Goal: Task Accomplishment & Management: Use online tool/utility

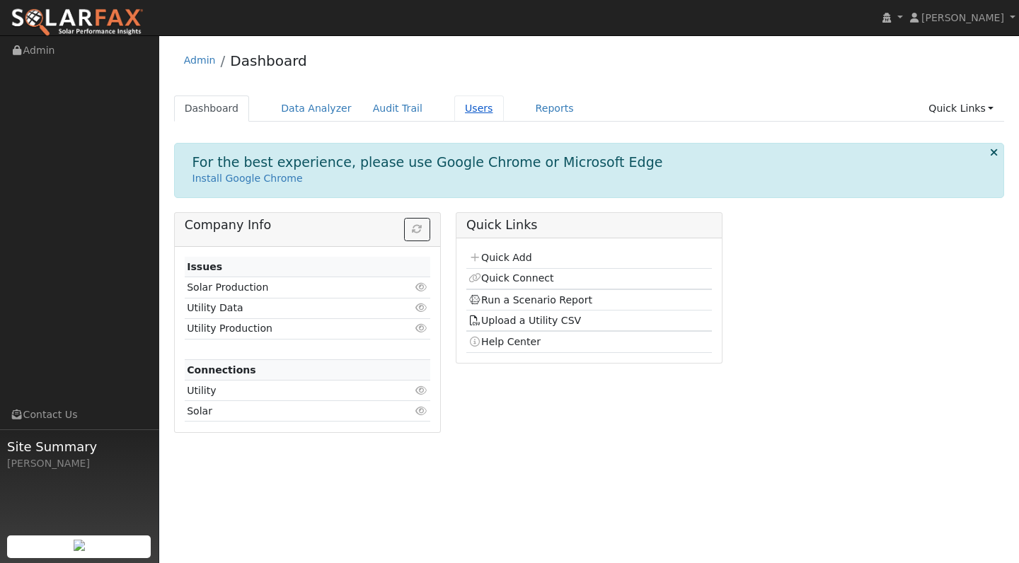
click at [466, 110] on link "Users" at bounding box center [479, 109] width 50 height 26
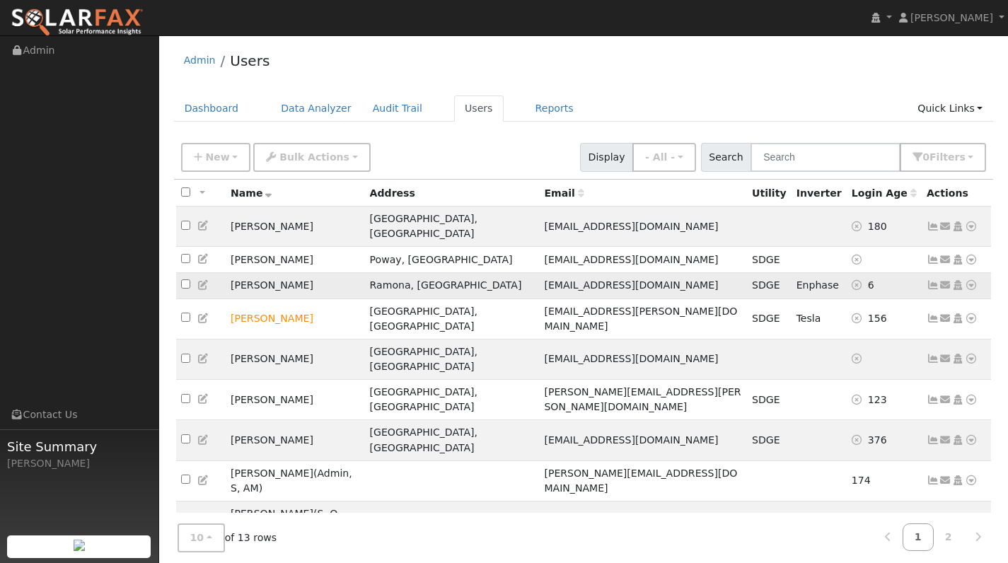
click at [263, 272] on td "[PERSON_NAME]" at bounding box center [295, 285] width 139 height 26
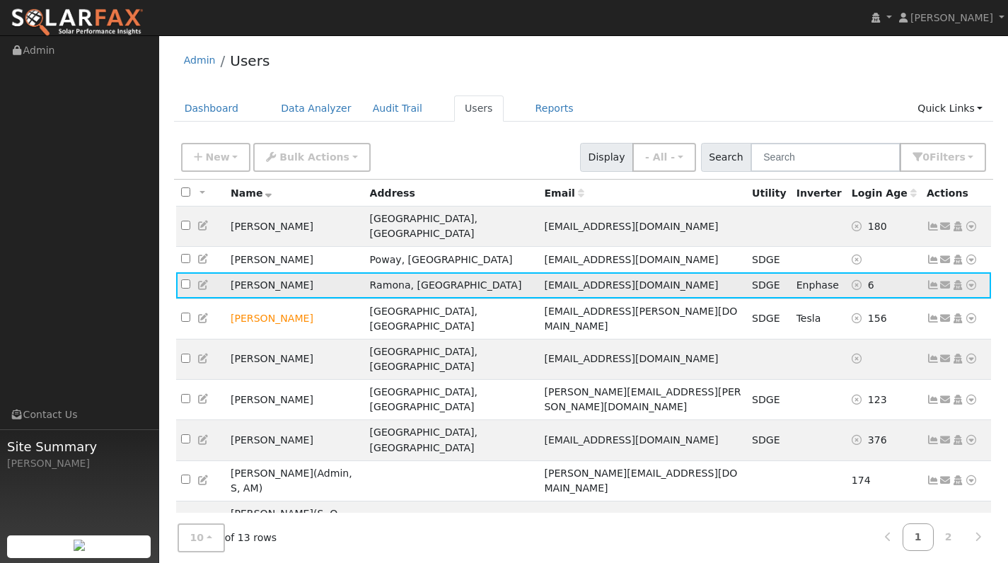
click at [263, 276] on td "[PERSON_NAME]" at bounding box center [295, 285] width 139 height 26
click at [935, 280] on icon at bounding box center [933, 285] width 13 height 10
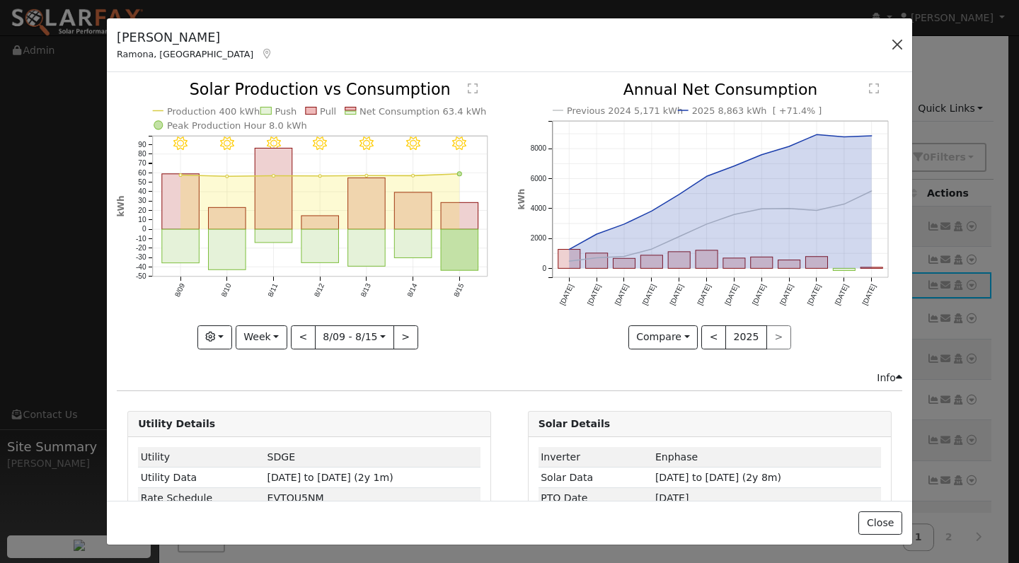
click at [902, 43] on button "button" at bounding box center [897, 45] width 20 height 20
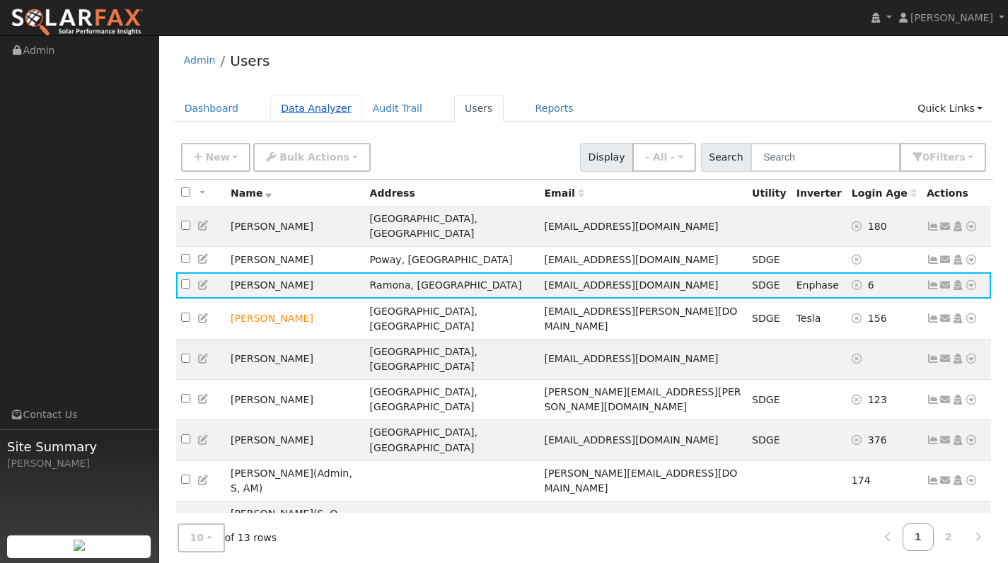
click at [325, 104] on link "Data Analyzer" at bounding box center [316, 109] width 92 height 26
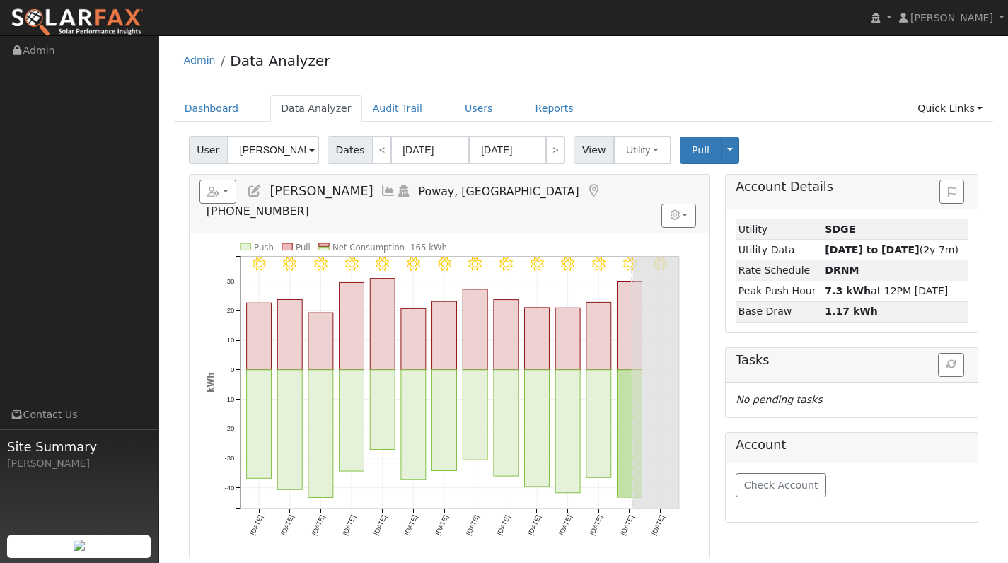
click at [310, 152] on span at bounding box center [312, 151] width 6 height 16
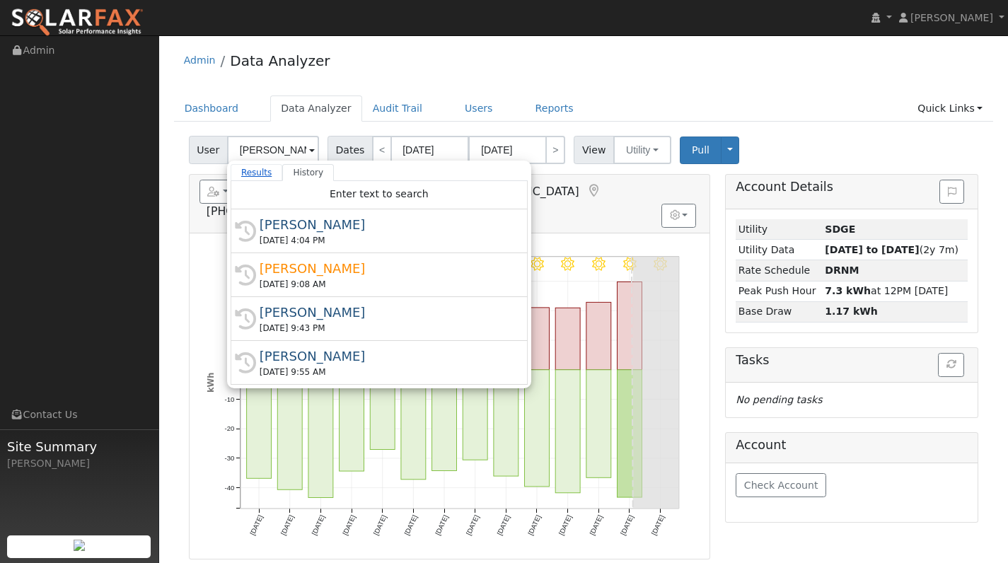
click at [259, 172] on link "Results" at bounding box center [257, 172] width 52 height 17
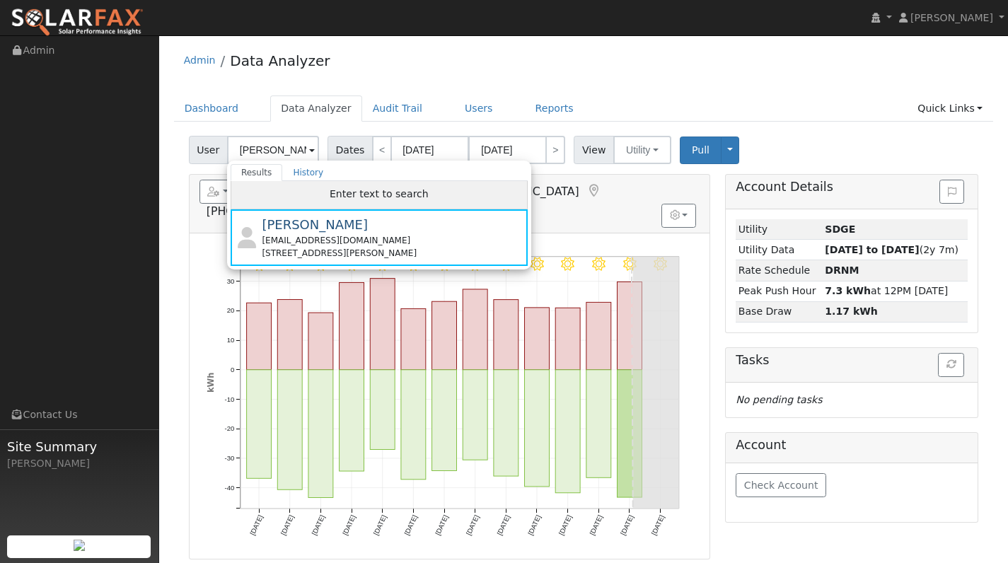
click at [362, 198] on span "Enter text to search" at bounding box center [379, 193] width 99 height 11
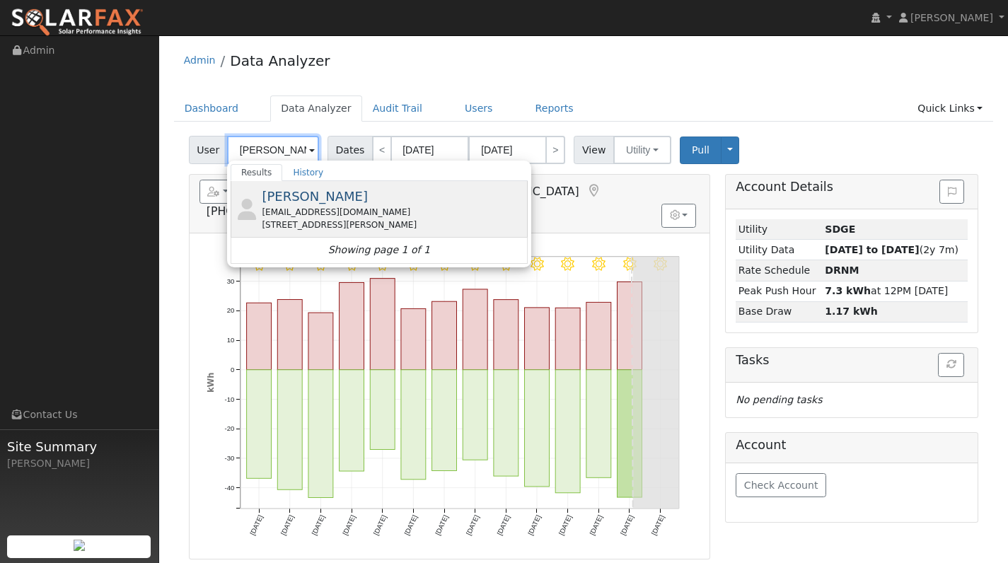
type input "Ethan Brown"
click at [295, 196] on span "[PERSON_NAME]" at bounding box center [315, 196] width 106 height 15
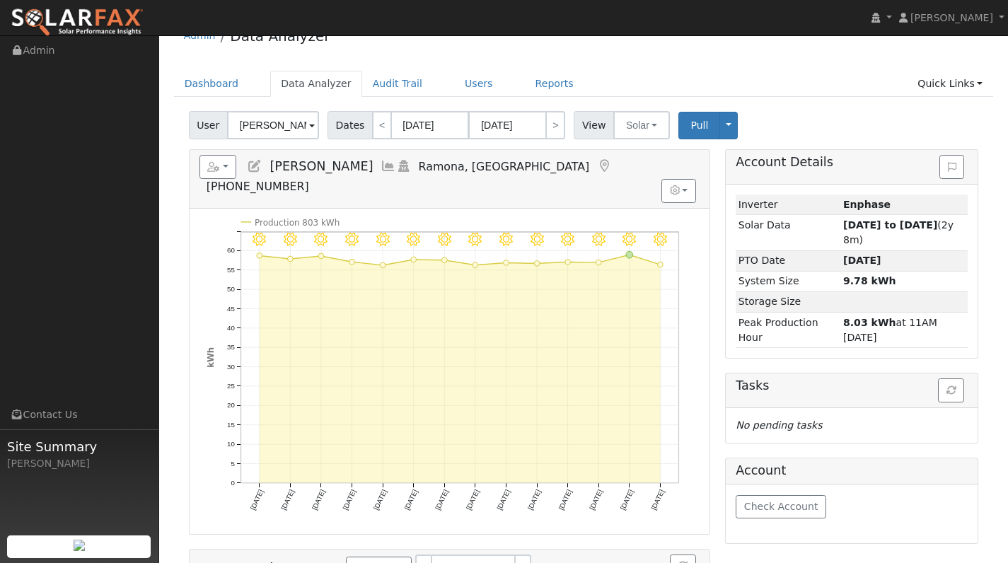
scroll to position [38, 0]
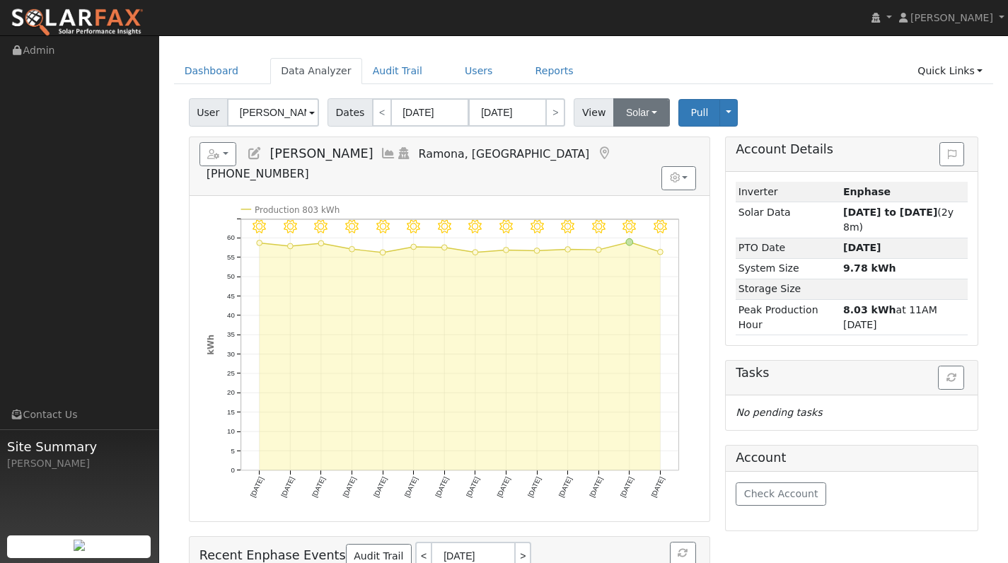
click at [651, 118] on button "Solar" at bounding box center [642, 112] width 57 height 28
click at [720, 143] on div "Account Details Issue History Date By Flag Comment Type No Issue History Loadin…" at bounding box center [852, 443] width 268 height 612
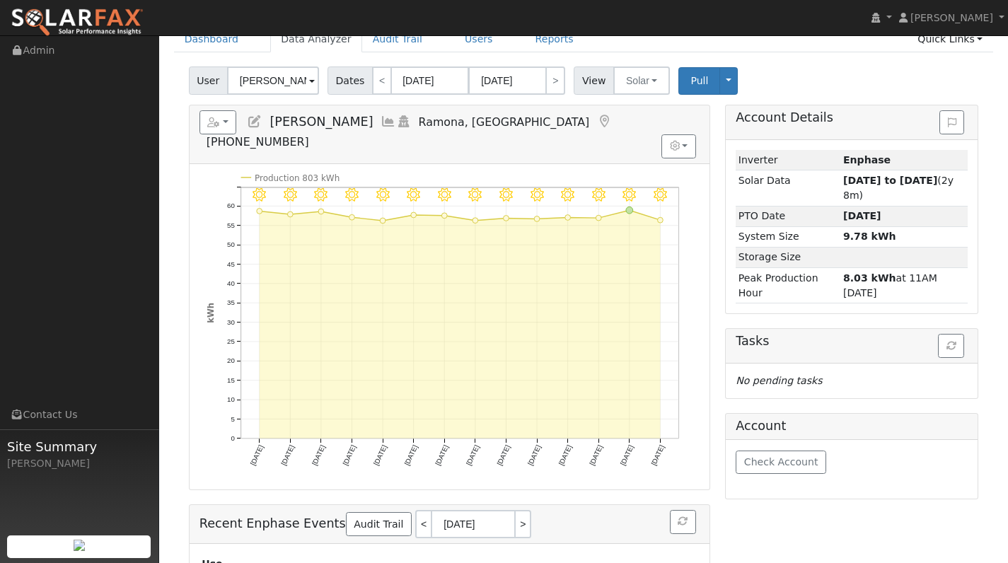
scroll to position [0, 0]
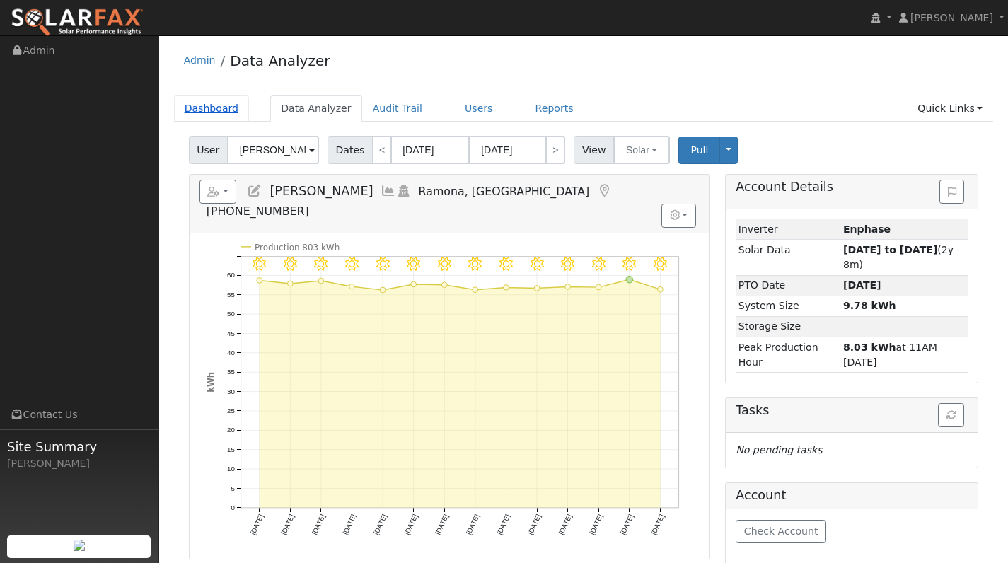
click at [229, 103] on link "Dashboard" at bounding box center [212, 109] width 76 height 26
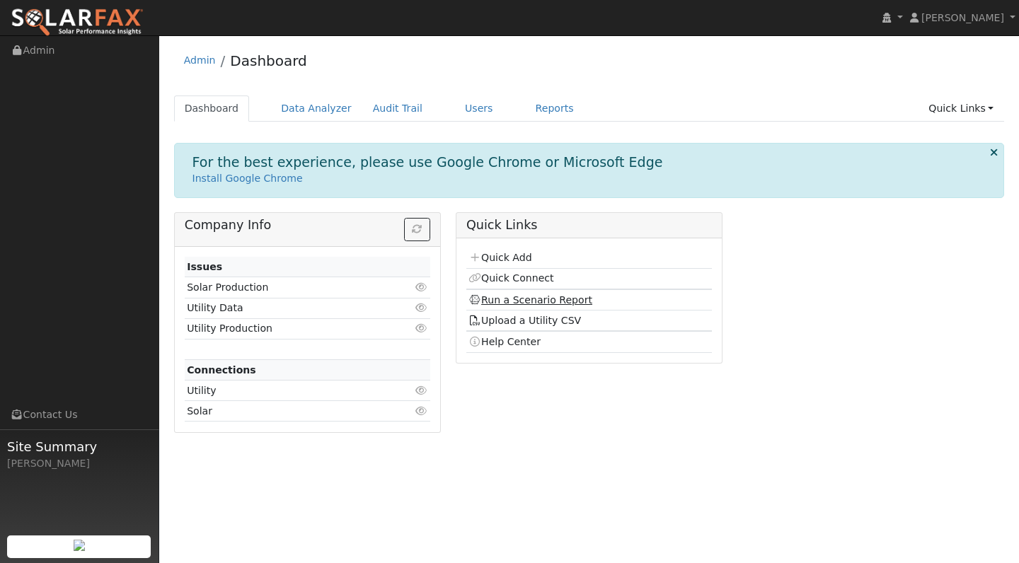
click at [536, 300] on link "Run a Scenario Report" at bounding box center [530, 299] width 124 height 11
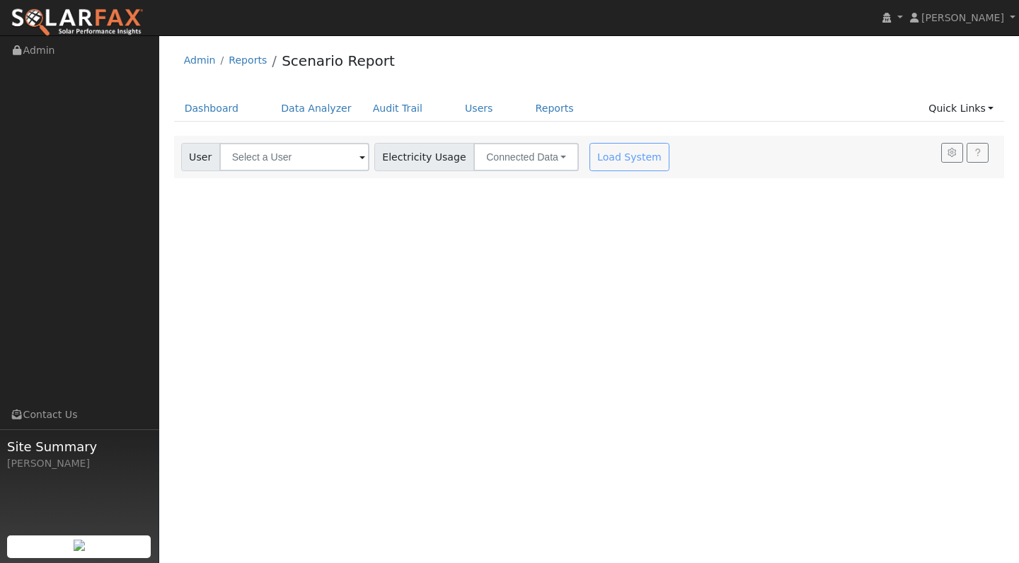
click at [360, 159] on span at bounding box center [363, 158] width 6 height 16
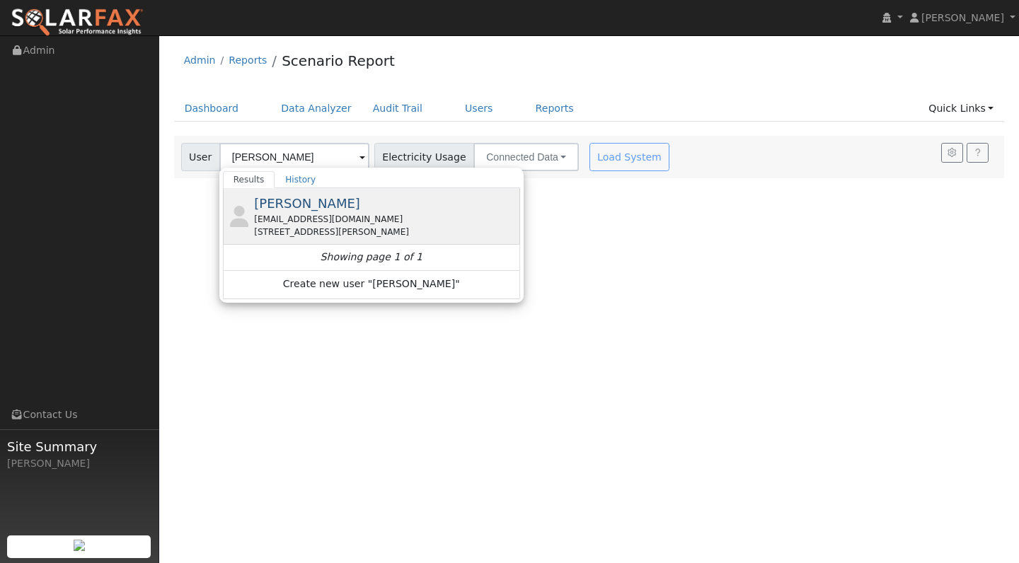
click at [289, 197] on span "[PERSON_NAME]" at bounding box center [307, 203] width 106 height 15
type input "[PERSON_NAME]"
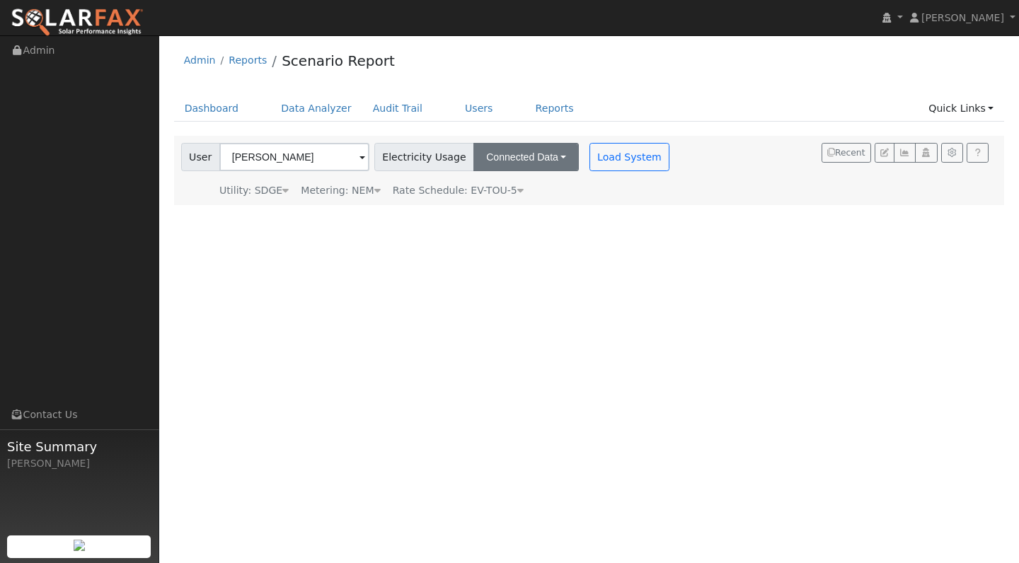
click at [543, 159] on button "Connected Data" at bounding box center [525, 157] width 105 height 28
click at [612, 183] on div "Utility: SDGE San Diego Gas & Electric Metering: NEM NEM NEM NBT Rate Schedule:…" at bounding box center [427, 188] width 498 height 20
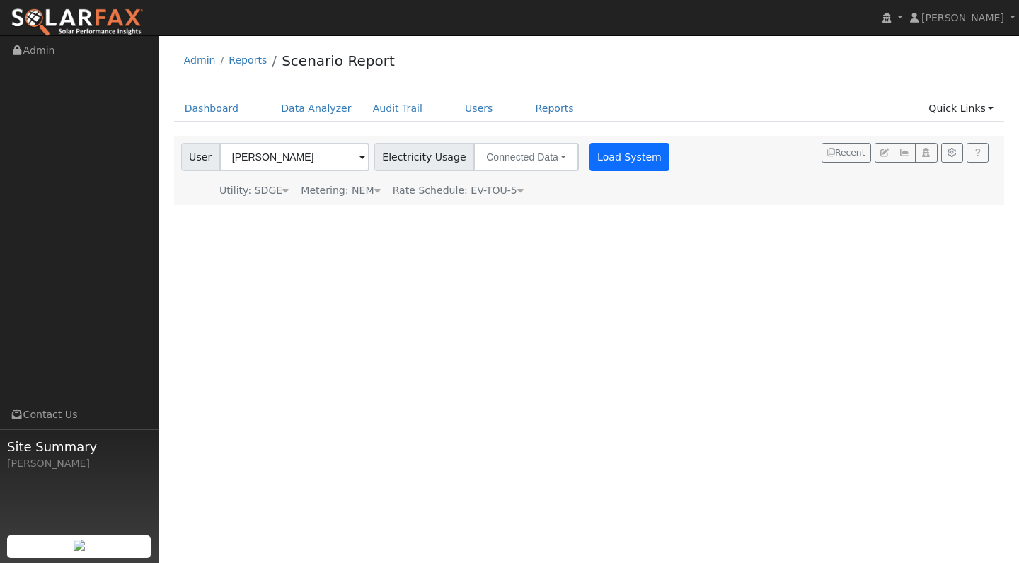
click at [614, 163] on button "Load System" at bounding box center [630, 157] width 81 height 28
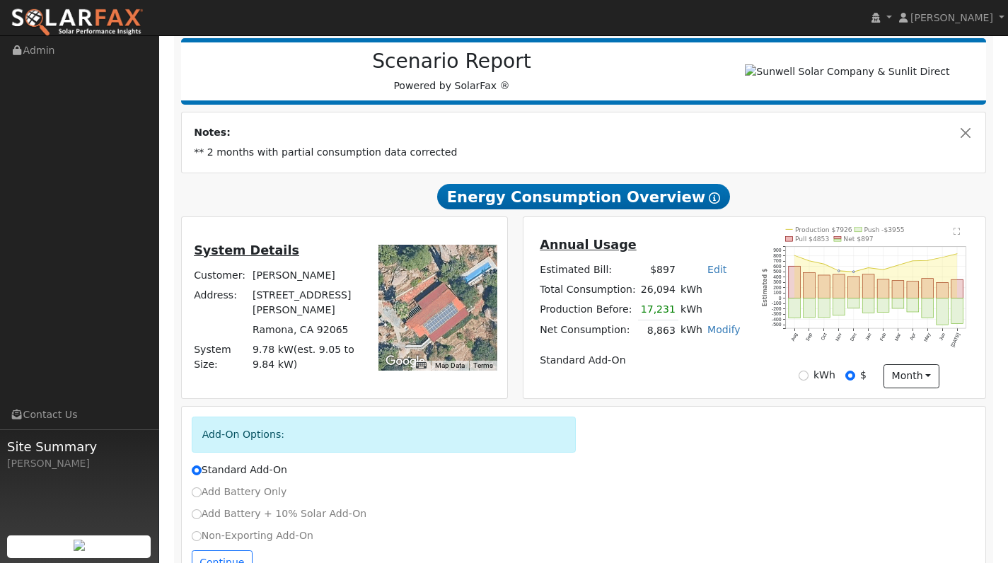
scroll to position [216, 0]
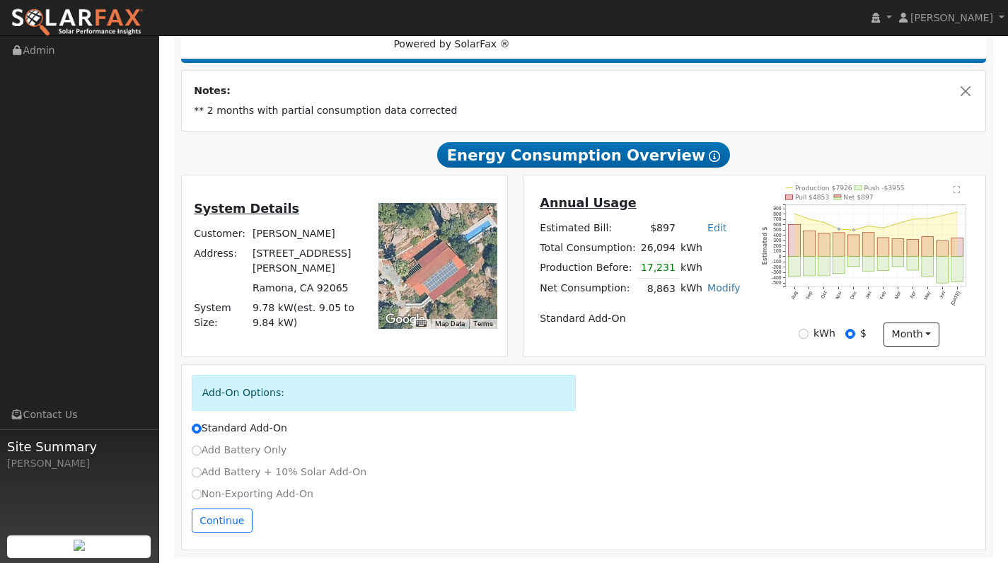
click at [195, 449] on input "Add Battery Only" at bounding box center [197, 451] width 10 height 10
radio input "true"
radio input "false"
click at [808, 331] on input "kWh" at bounding box center [804, 334] width 10 height 10
radio input "true"
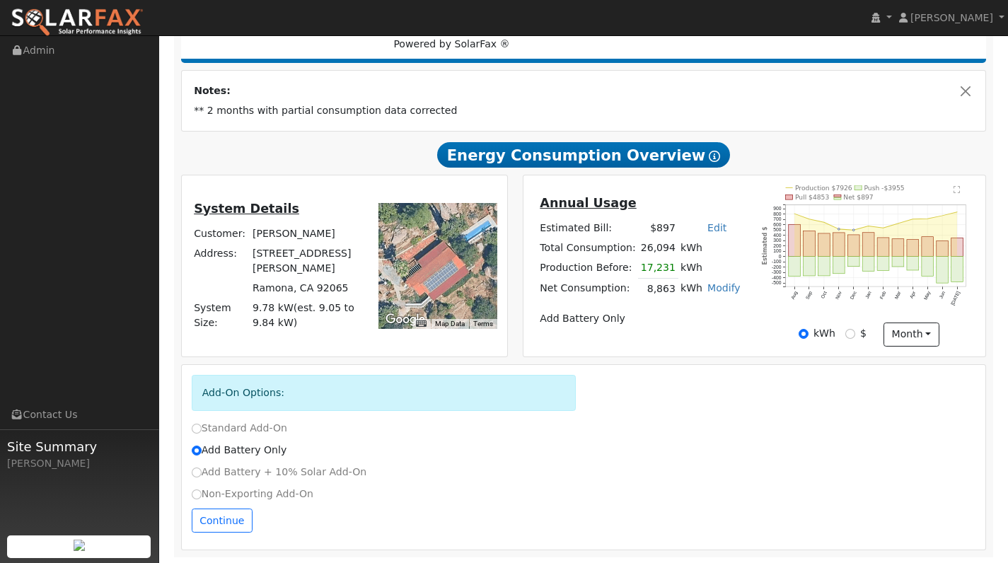
scroll to position [201, 0]
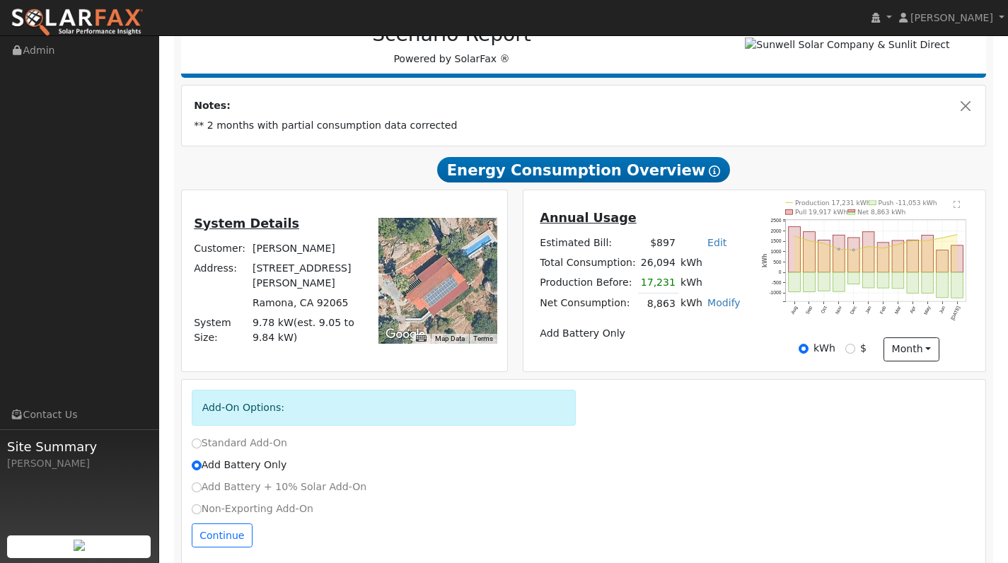
click at [848, 347] on input "$" at bounding box center [851, 349] width 10 height 10
radio input "true"
click at [806, 347] on input "kWh" at bounding box center [804, 349] width 10 height 10
radio input "true"
radio input "false"
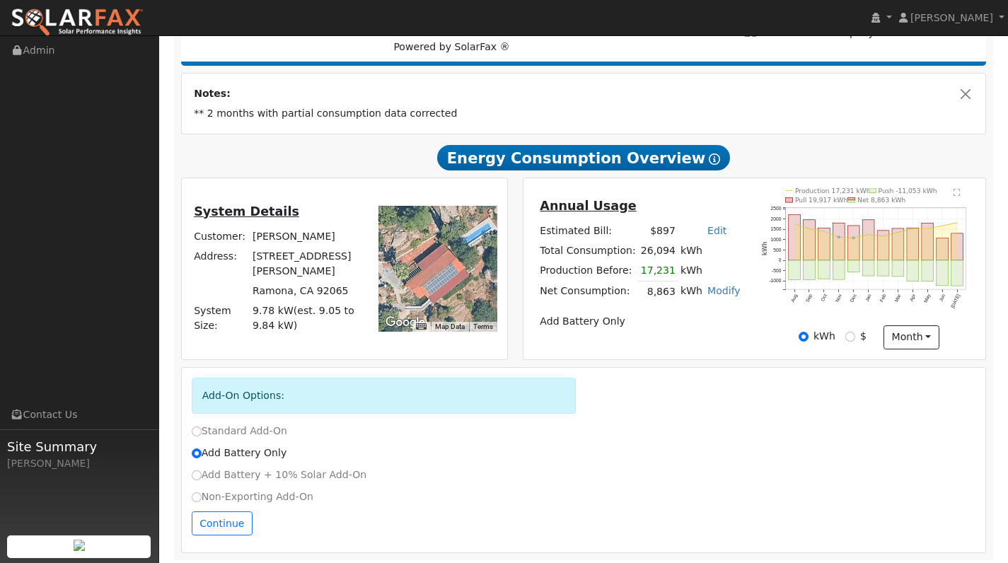
scroll to position [216, 0]
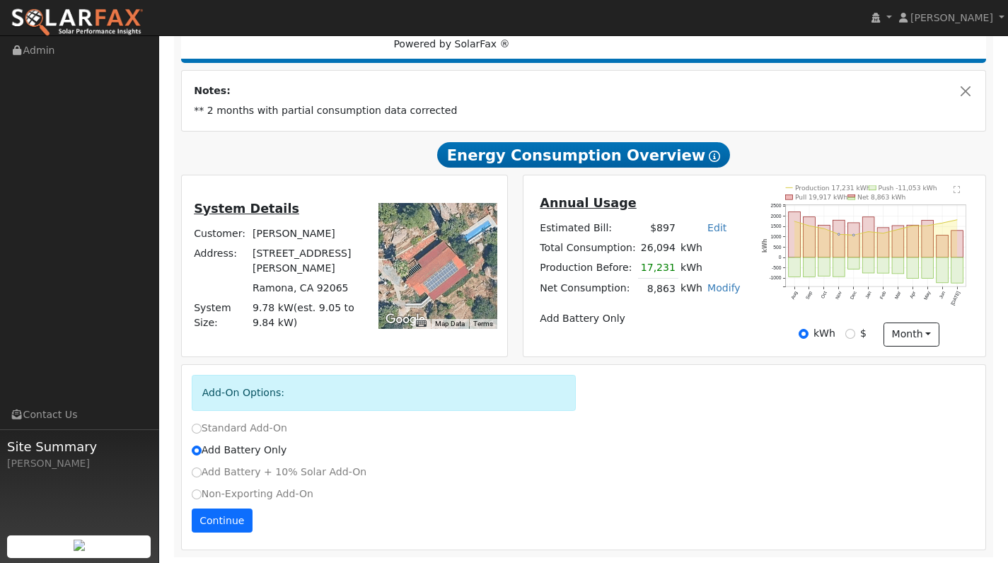
click at [230, 514] on button "Continue" at bounding box center [222, 521] width 61 height 24
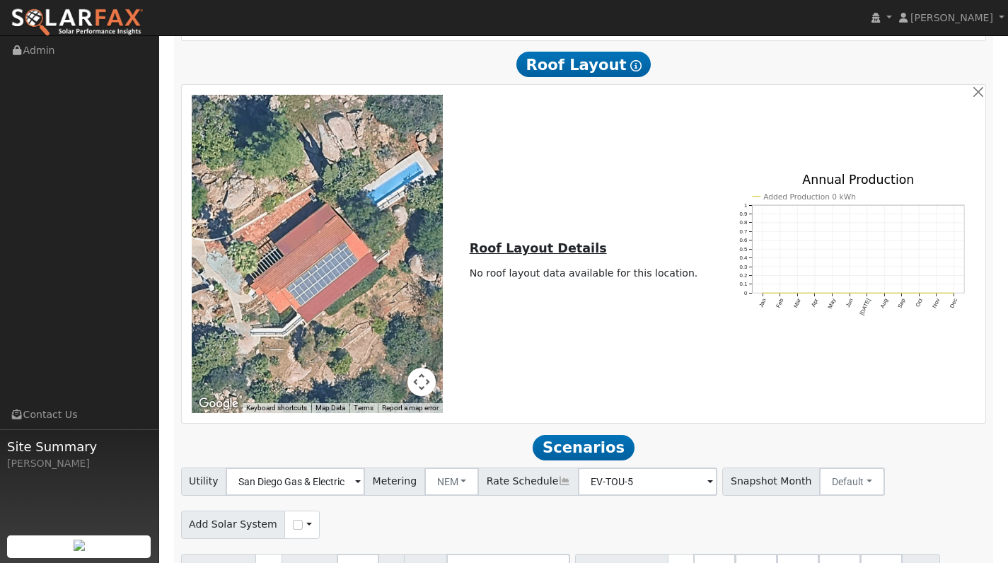
scroll to position [1023, 0]
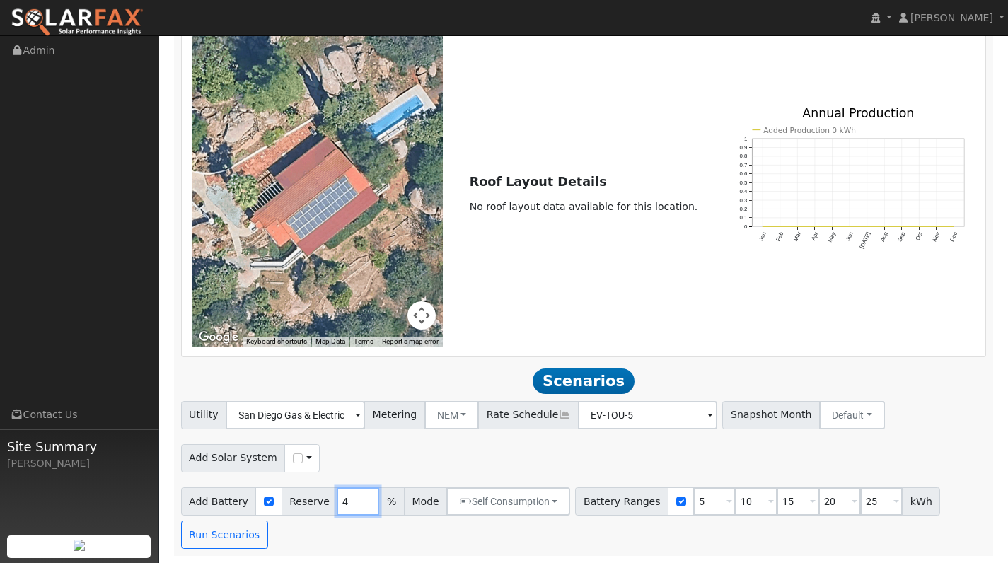
click at [360, 499] on input "4" at bounding box center [358, 502] width 42 height 28
click at [360, 499] on input "5" at bounding box center [358, 502] width 42 height 28
click at [360, 499] on input "6" at bounding box center [358, 502] width 42 height 28
click at [360, 499] on input "7" at bounding box center [358, 502] width 42 height 28
click at [360, 499] on input "8" at bounding box center [358, 502] width 42 height 28
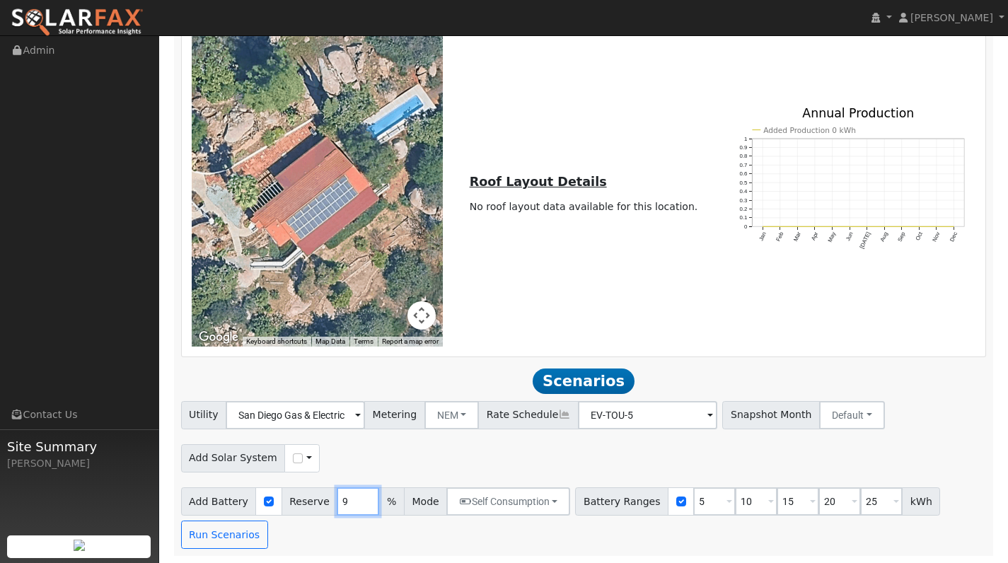
click at [360, 499] on input "9" at bounding box center [358, 502] width 42 height 28
click at [360, 499] on input "10" at bounding box center [358, 502] width 42 height 28
click at [360, 499] on input "11" at bounding box center [358, 502] width 42 height 28
click at [360, 499] on input "12" at bounding box center [358, 502] width 42 height 28
click at [360, 499] on input "13" at bounding box center [358, 502] width 42 height 28
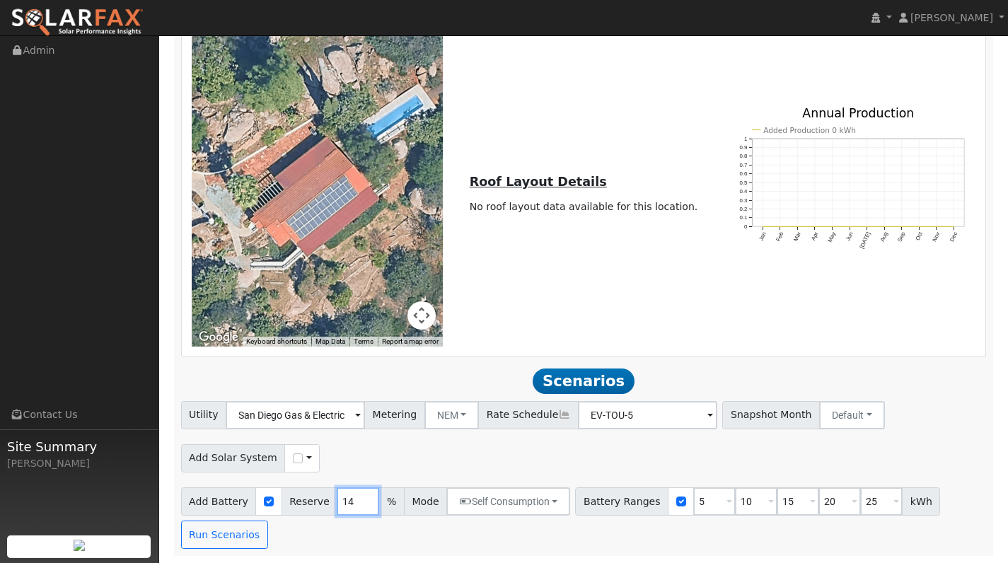
click at [360, 499] on input "14" at bounding box center [358, 502] width 42 height 28
click at [360, 499] on input "15" at bounding box center [358, 502] width 42 height 28
click at [360, 499] on input "16" at bounding box center [358, 502] width 42 height 28
click at [360, 499] on input "17" at bounding box center [358, 502] width 42 height 28
click at [360, 499] on input "18" at bounding box center [358, 502] width 42 height 28
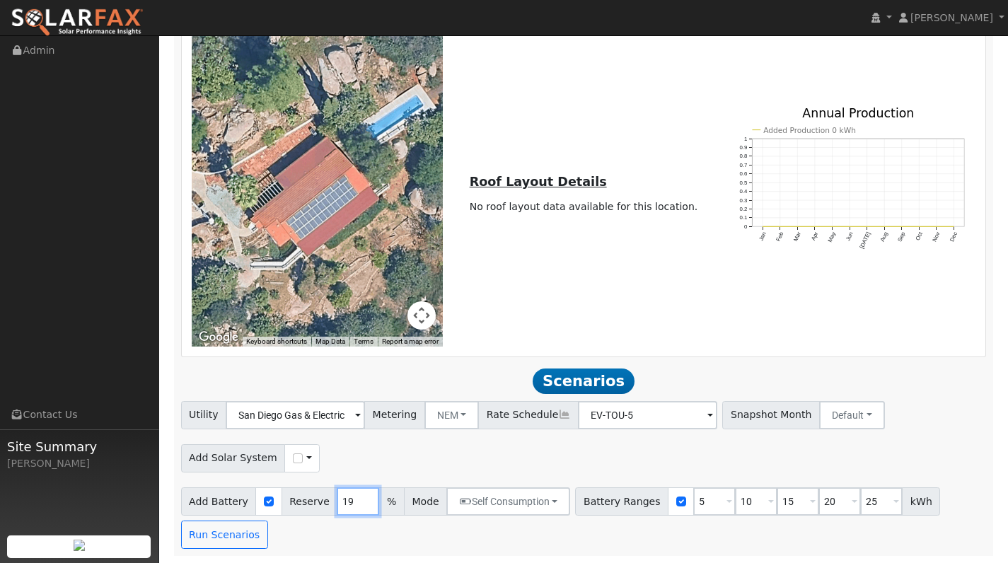
click at [360, 499] on input "19" at bounding box center [358, 502] width 42 height 28
click at [360, 499] on input "20" at bounding box center [358, 502] width 42 height 28
click at [360, 499] on input "21" at bounding box center [358, 502] width 42 height 28
click at [360, 499] on input "22" at bounding box center [358, 502] width 42 height 28
click at [360, 499] on input "23" at bounding box center [358, 502] width 42 height 28
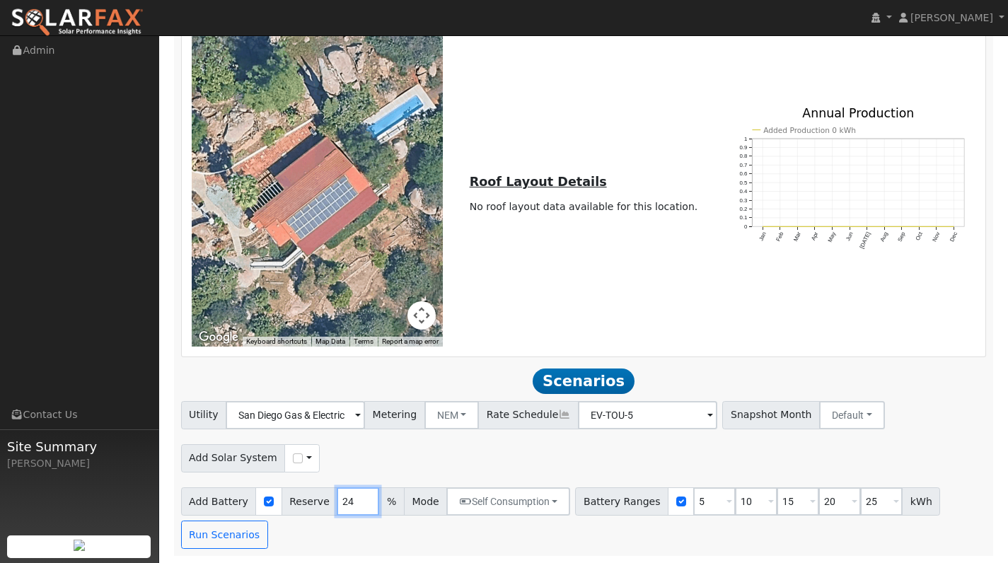
click at [360, 499] on input "24" at bounding box center [358, 502] width 42 height 28
click at [360, 499] on input "25" at bounding box center [358, 502] width 42 height 28
click at [544, 507] on button "Self Consumption" at bounding box center [509, 502] width 124 height 28
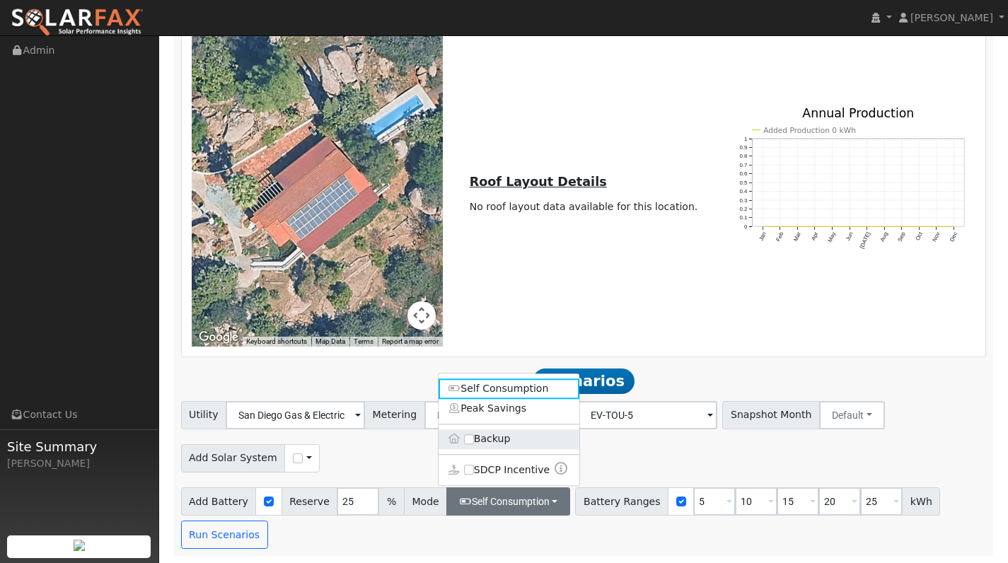
click at [495, 438] on label "Backup" at bounding box center [509, 440] width 141 height 20
click at [474, 438] on input "Backup" at bounding box center [469, 440] width 10 height 10
type input "20"
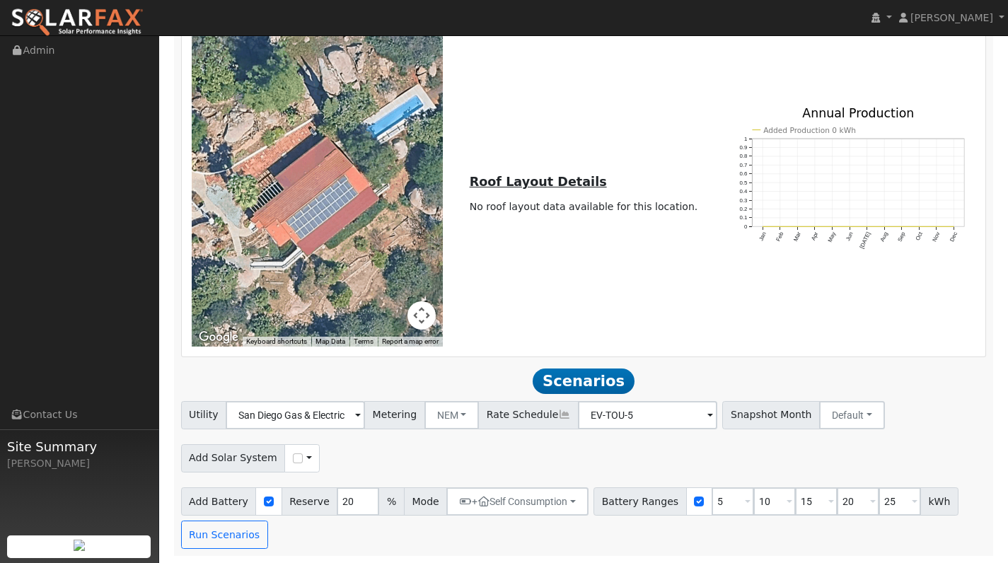
click at [745, 502] on span at bounding box center [748, 503] width 6 height 16
click at [757, 472] on div "Add Solar System Use CSV Data" at bounding box center [583, 455] width 811 height 33
click at [713, 502] on input "5" at bounding box center [733, 502] width 42 height 28
type input "10"
type input "15"
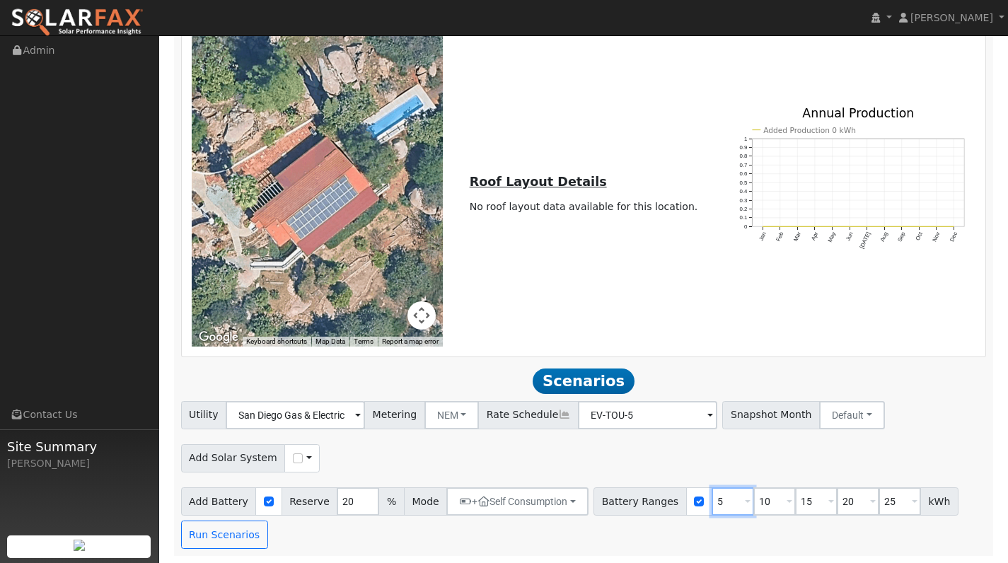
type input "20"
type input "25"
click at [760, 502] on input "15" at bounding box center [775, 502] width 42 height 28
type input "20"
type input "25"
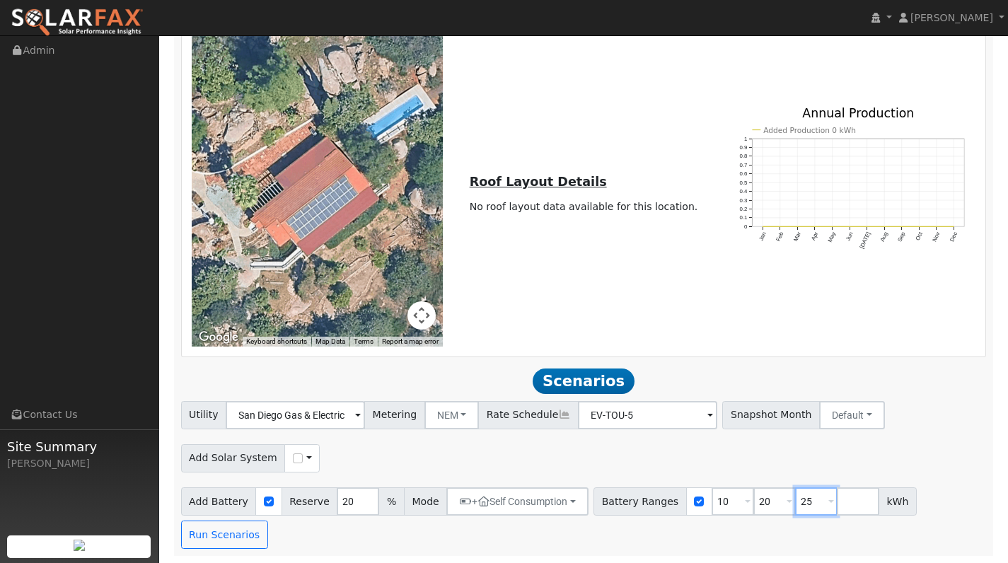
click at [800, 504] on input "25" at bounding box center [816, 502] width 42 height 28
type input "2"
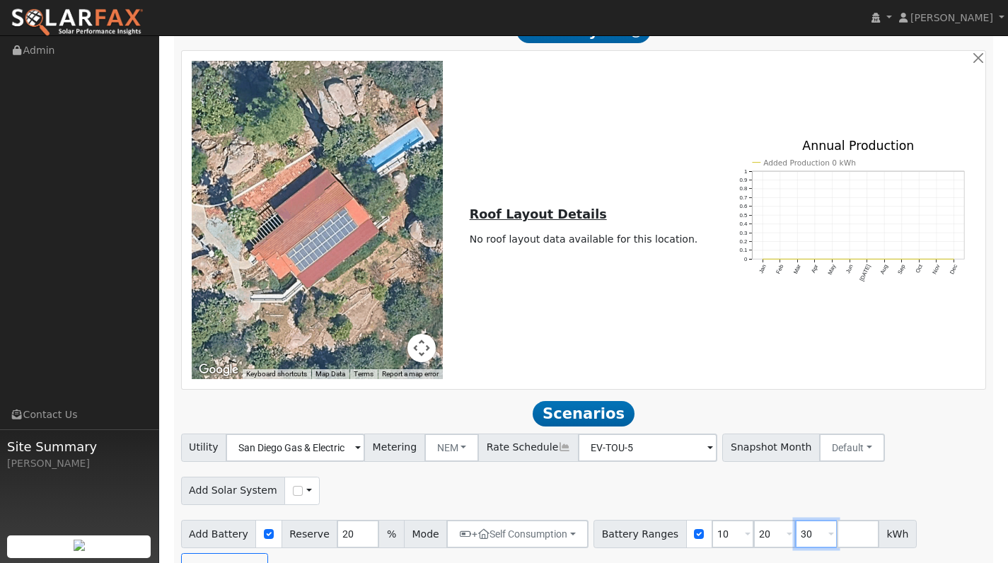
type input "30"
click at [838, 540] on input "number" at bounding box center [858, 534] width 42 height 28
type input "40"
click at [916, 494] on div "Add Solar System Use CSV Data" at bounding box center [583, 488] width 811 height 33
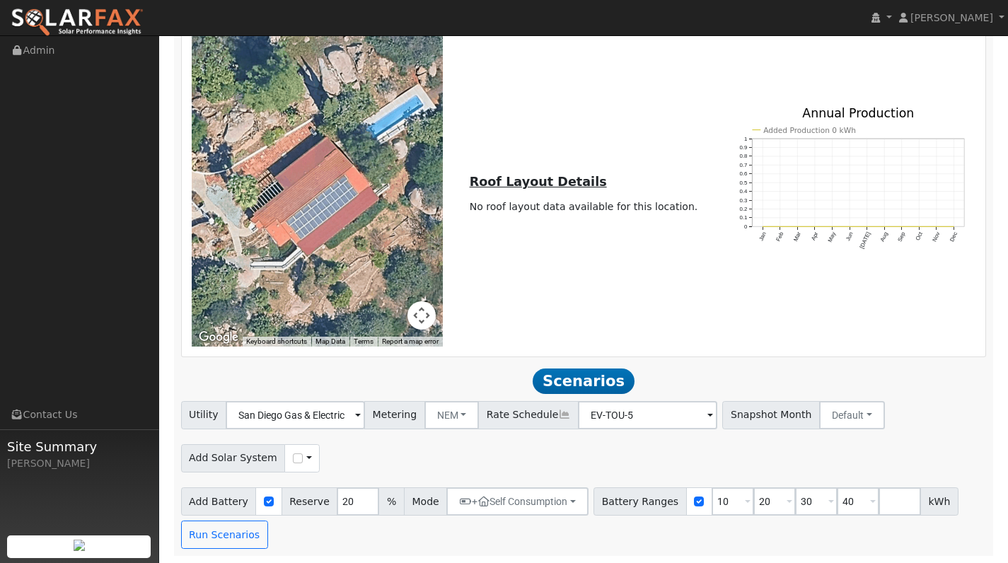
scroll to position [1023, 0]
click at [219, 539] on button "Run Scenarios" at bounding box center [224, 535] width 87 height 28
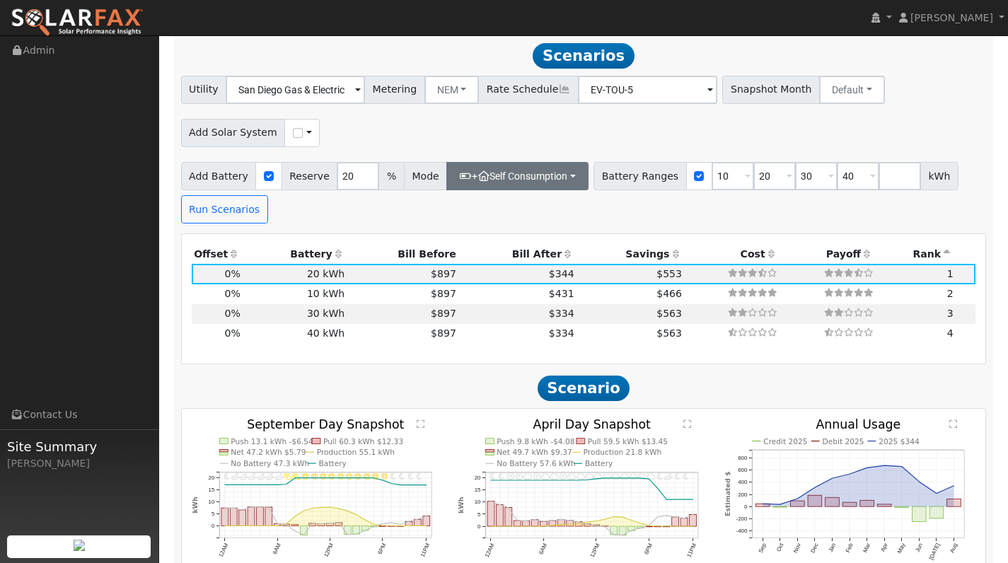
click at [551, 178] on button "+ Self Consumption" at bounding box center [518, 176] width 142 height 28
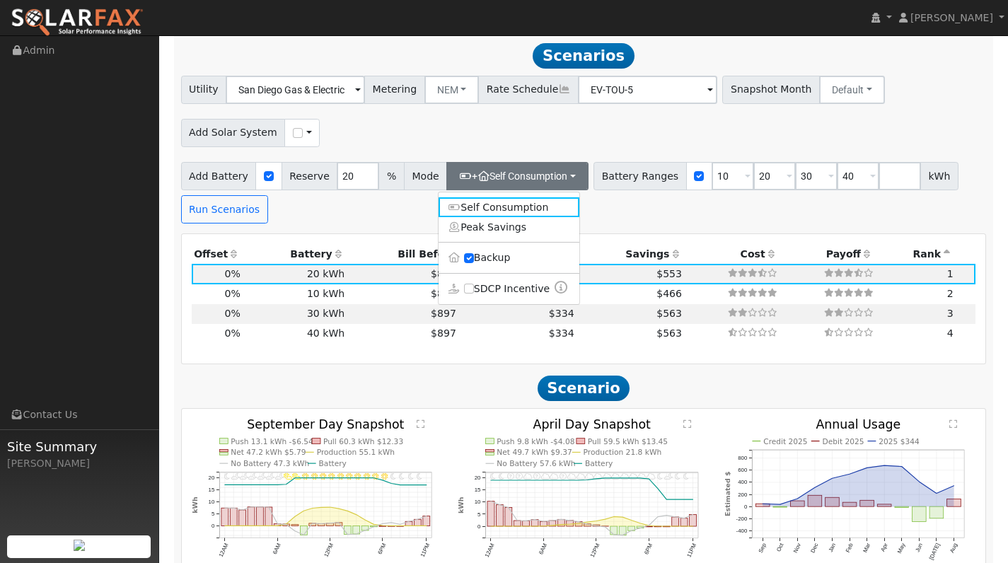
click at [602, 220] on div "Add Battery Reserve 20 % Mode + Self Consumption Self Consumption Peak Savings …" at bounding box center [583, 190] width 811 height 67
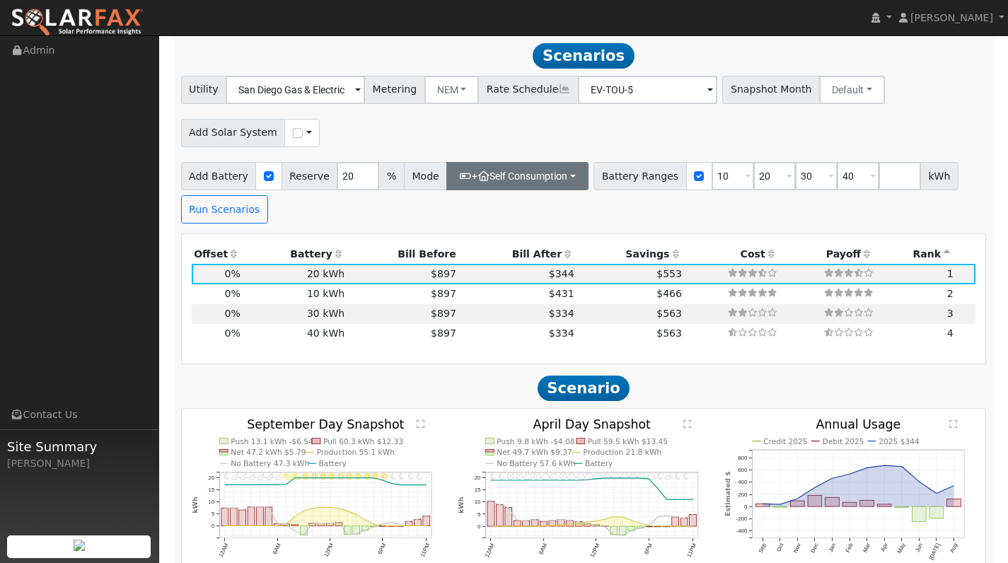
click at [577, 180] on button "+ Self Consumption" at bounding box center [518, 176] width 142 height 28
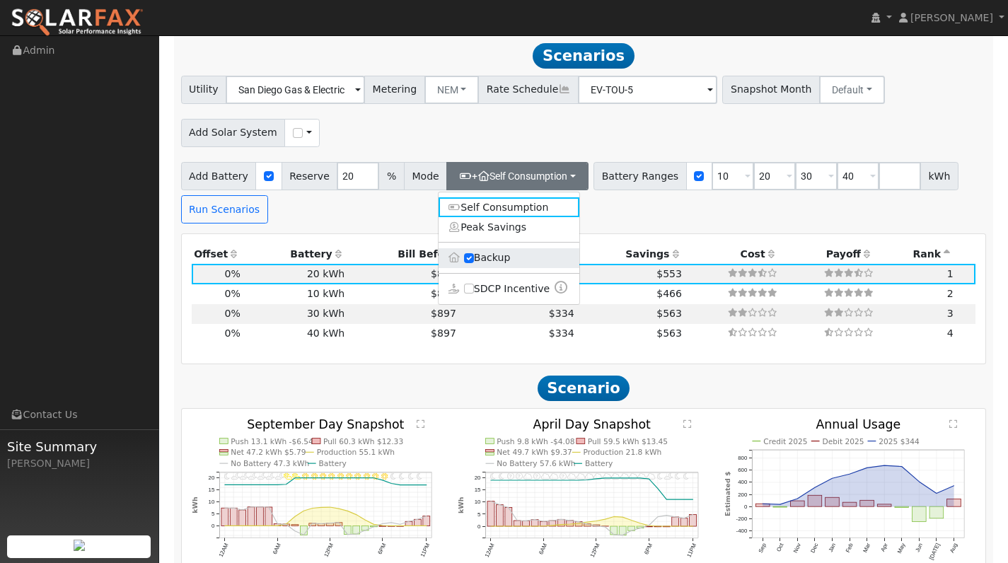
click at [526, 250] on label "Backup" at bounding box center [509, 258] width 141 height 20
click at [474, 253] on input "Backup" at bounding box center [469, 258] width 10 height 10
type input "25"
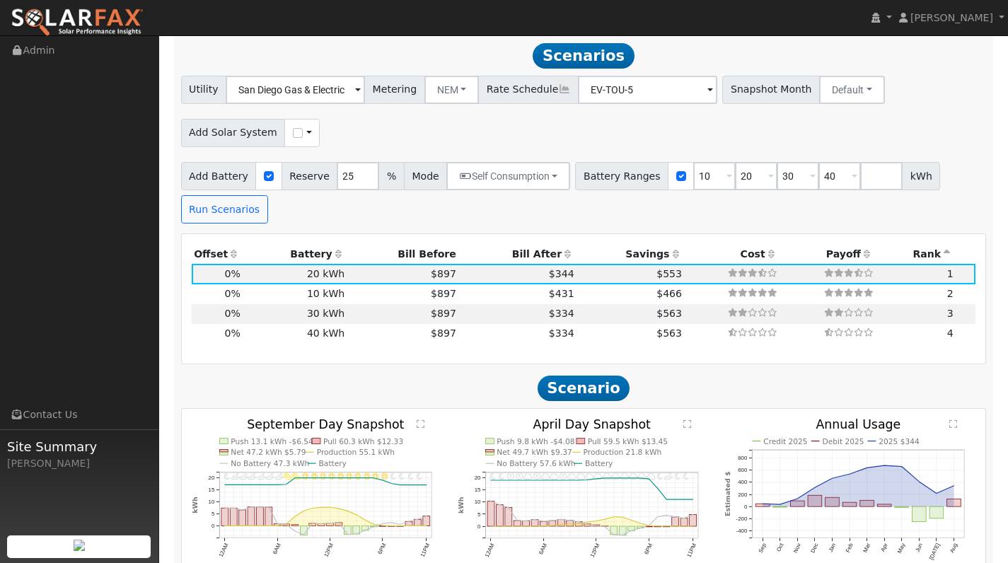
click at [583, 212] on div "Add Battery Reserve 25 % Mode Self Consumption Self Consumption Peak Savings Ba…" at bounding box center [583, 190] width 811 height 67
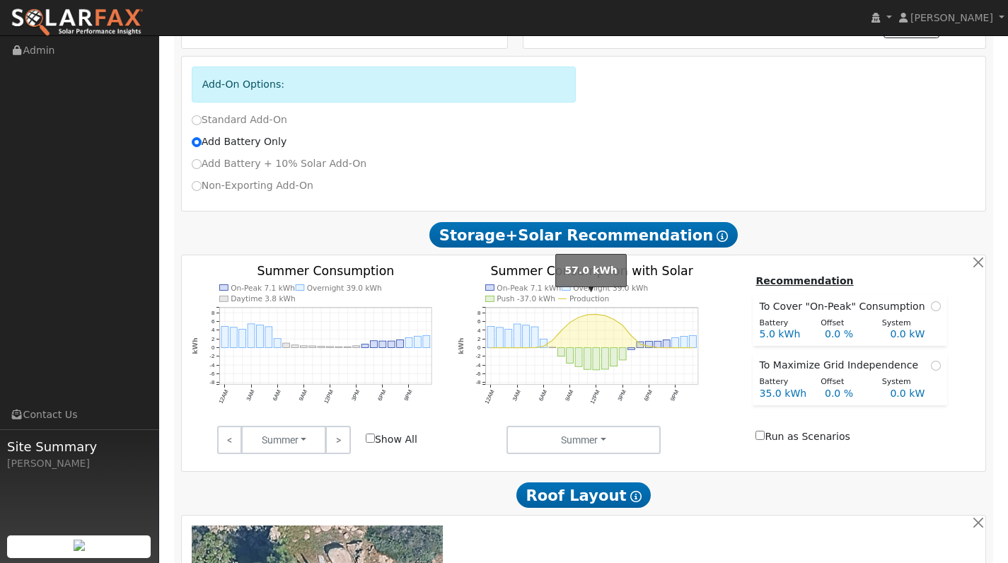
scroll to position [556, 0]
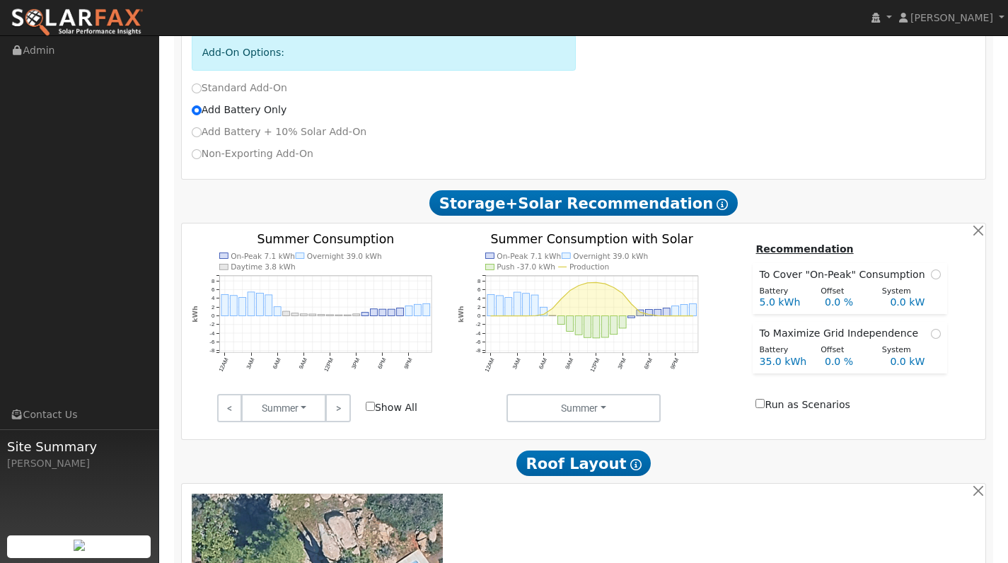
click at [765, 404] on input "Run as Scenarios" at bounding box center [760, 403] width 9 height 9
click at [763, 404] on input "Run as Scenarios" at bounding box center [760, 403] width 9 height 9
checkbox input "true"
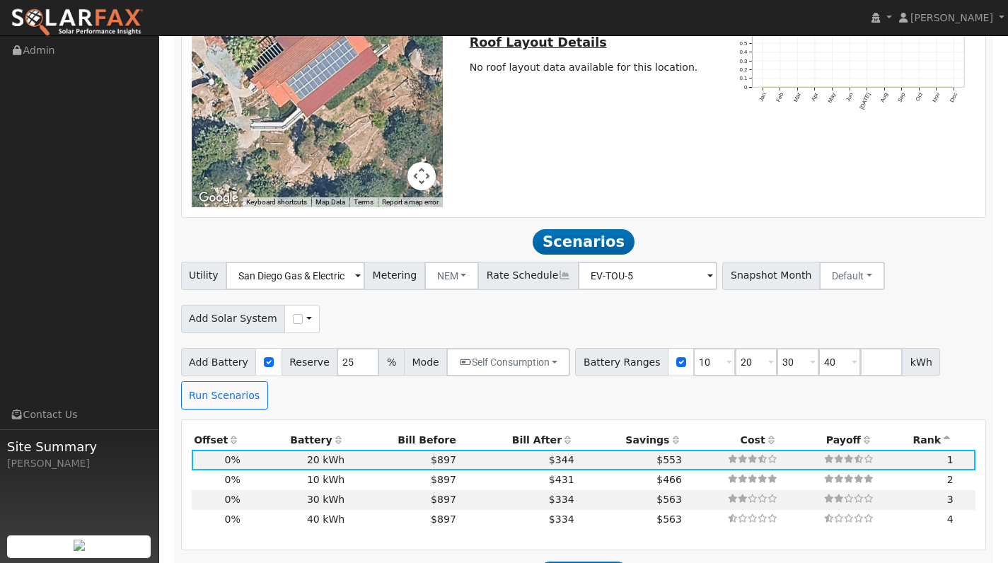
scroll to position [1197, 0]
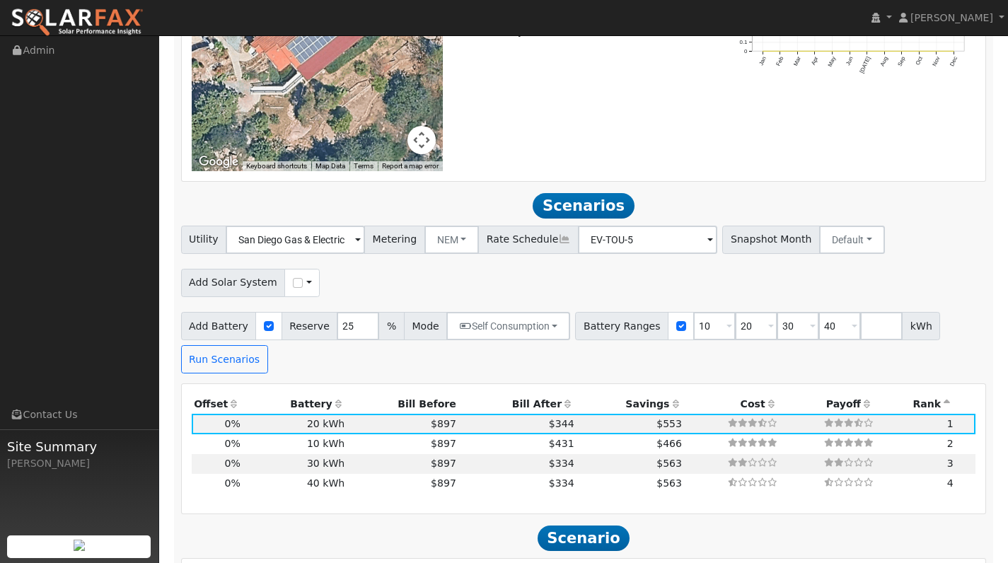
click at [361, 242] on span at bounding box center [358, 241] width 6 height 16
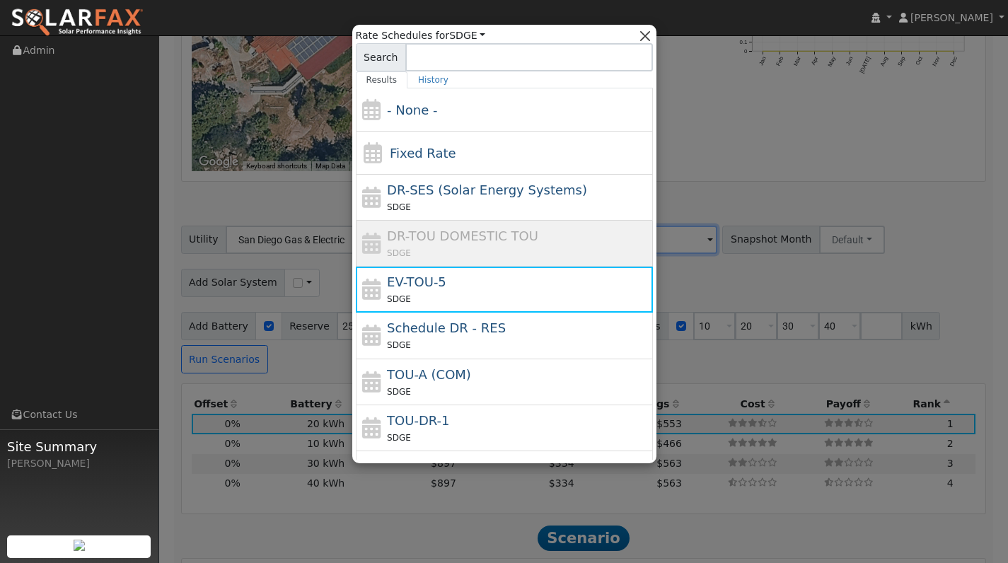
click at [648, 31] on button "button" at bounding box center [645, 35] width 15 height 15
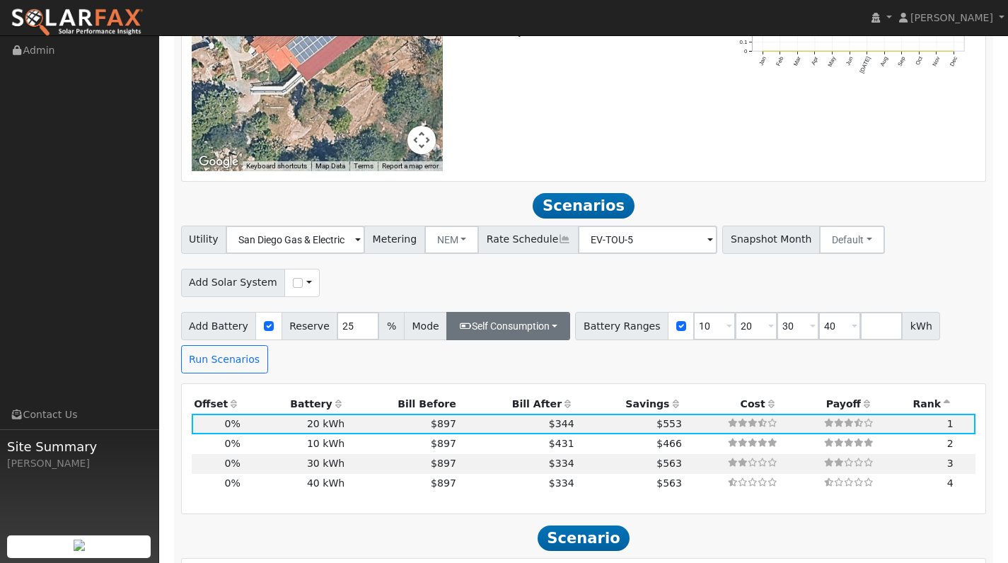
click at [548, 331] on button "Self Consumption" at bounding box center [509, 326] width 124 height 28
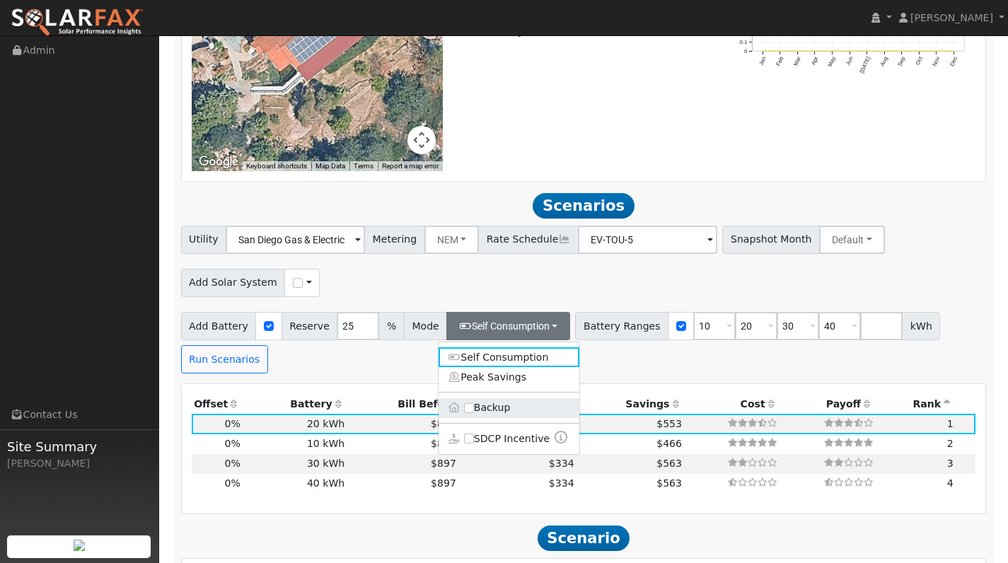
click at [504, 406] on label "Backup" at bounding box center [509, 408] width 141 height 20
click at [474, 406] on input "Backup" at bounding box center [469, 408] width 10 height 10
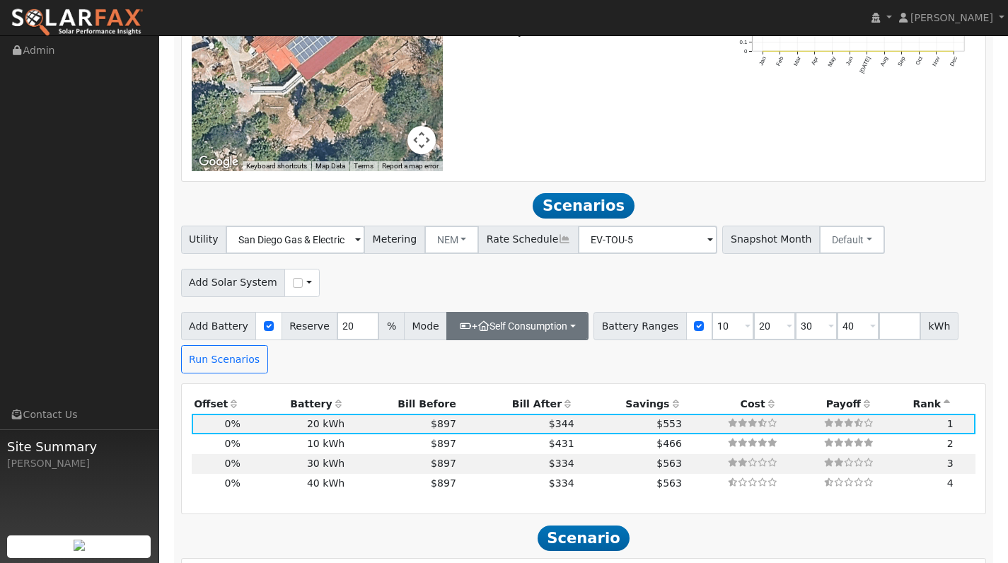
click at [565, 317] on button "+ Self Consumption" at bounding box center [518, 326] width 142 height 28
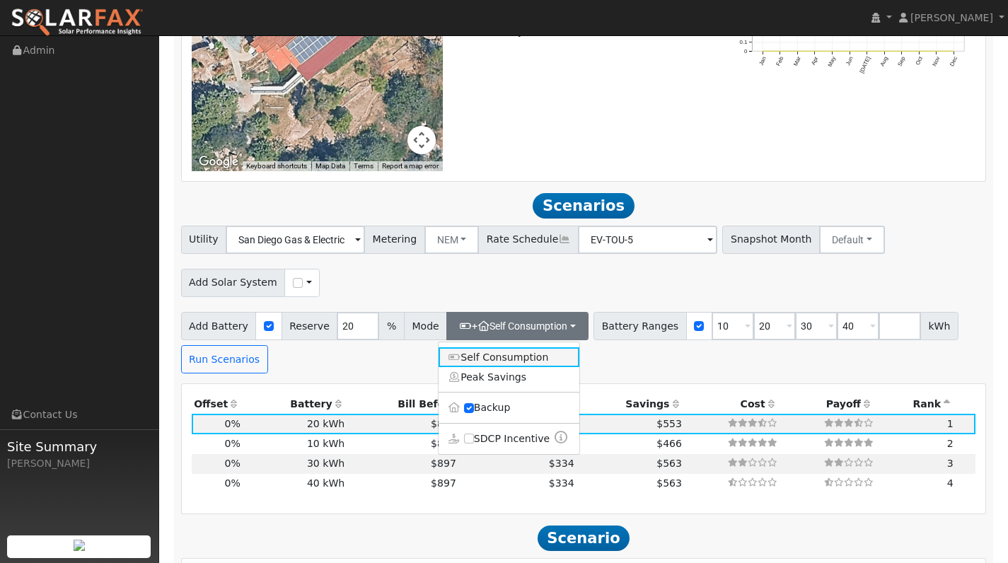
click at [525, 355] on link "Self Consumption" at bounding box center [509, 357] width 141 height 20
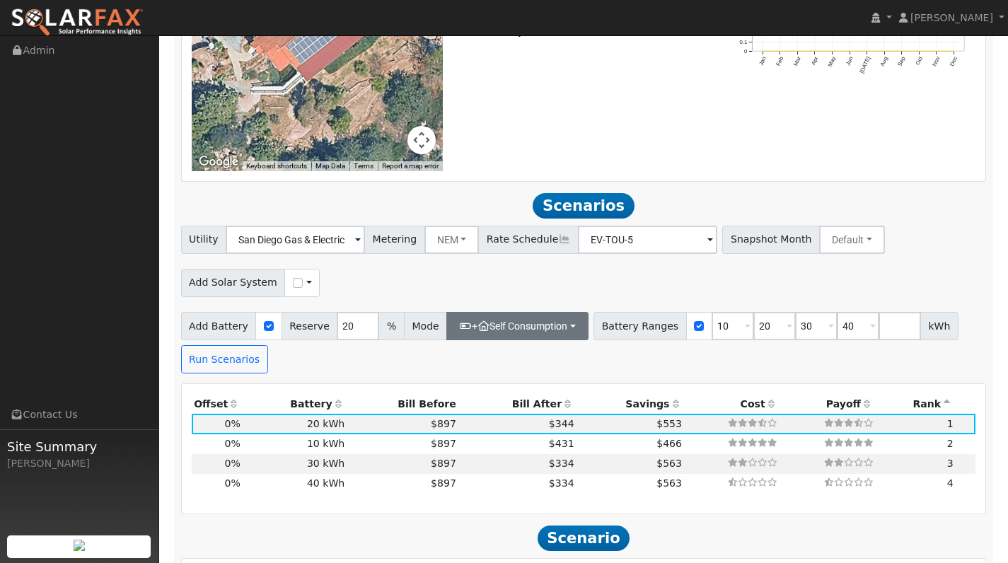
click at [563, 328] on button "+ Self Consumption" at bounding box center [518, 326] width 142 height 28
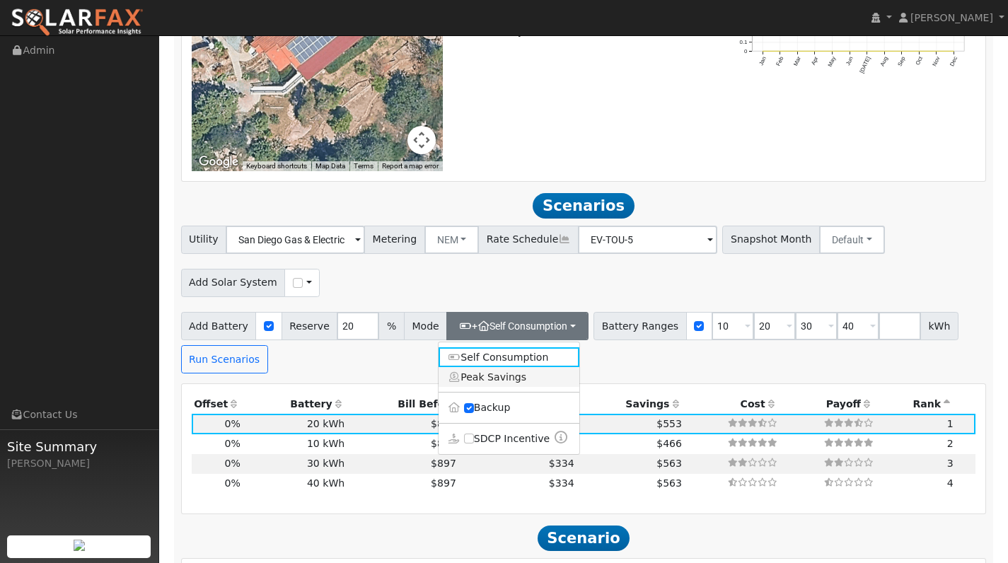
click at [513, 372] on link "Peak Savings" at bounding box center [509, 377] width 141 height 20
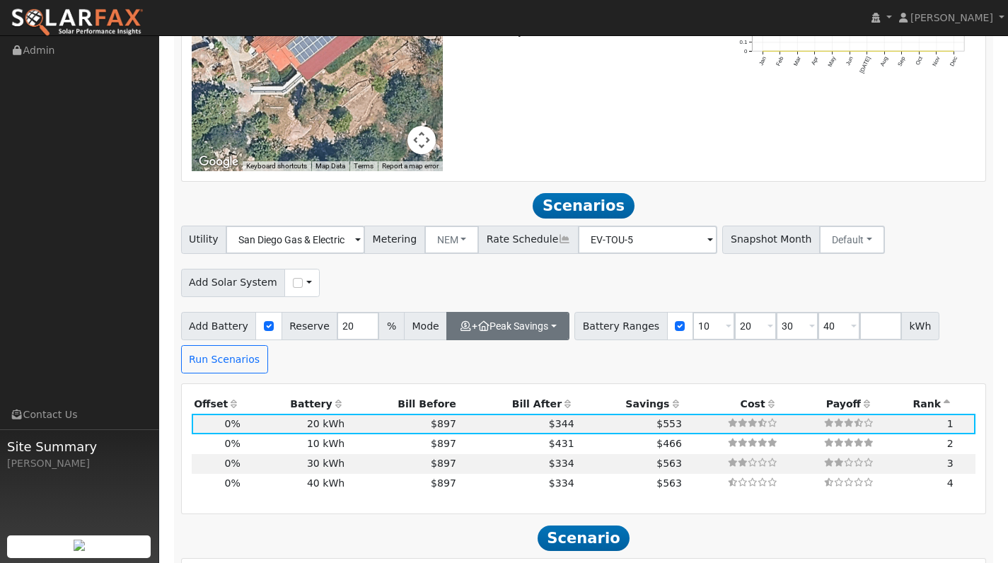
click at [549, 324] on button "+ Peak Savings" at bounding box center [508, 326] width 123 height 28
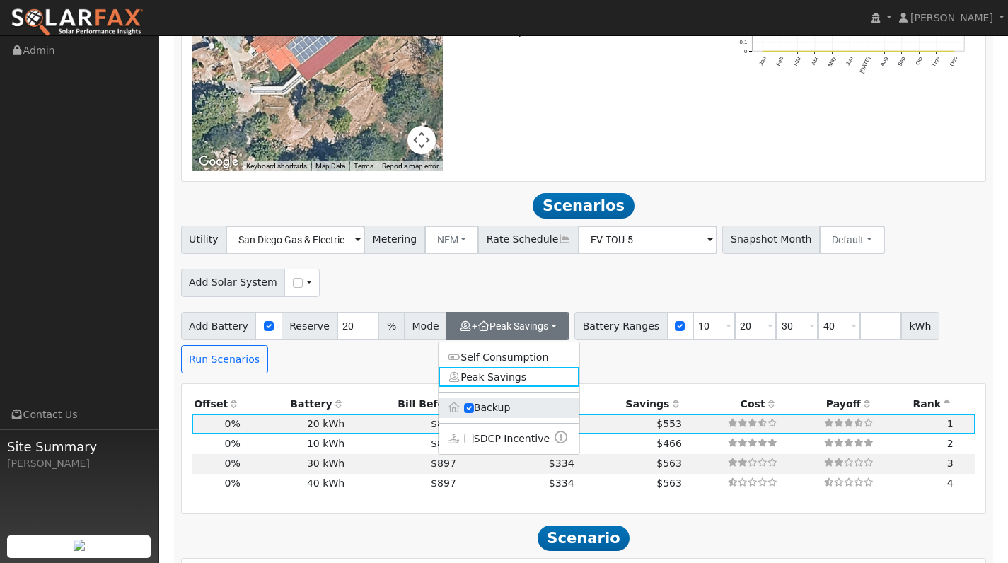
click at [506, 407] on label "Backup" at bounding box center [509, 408] width 141 height 20
click at [474, 407] on input "Backup" at bounding box center [469, 408] width 10 height 10
type input "25"
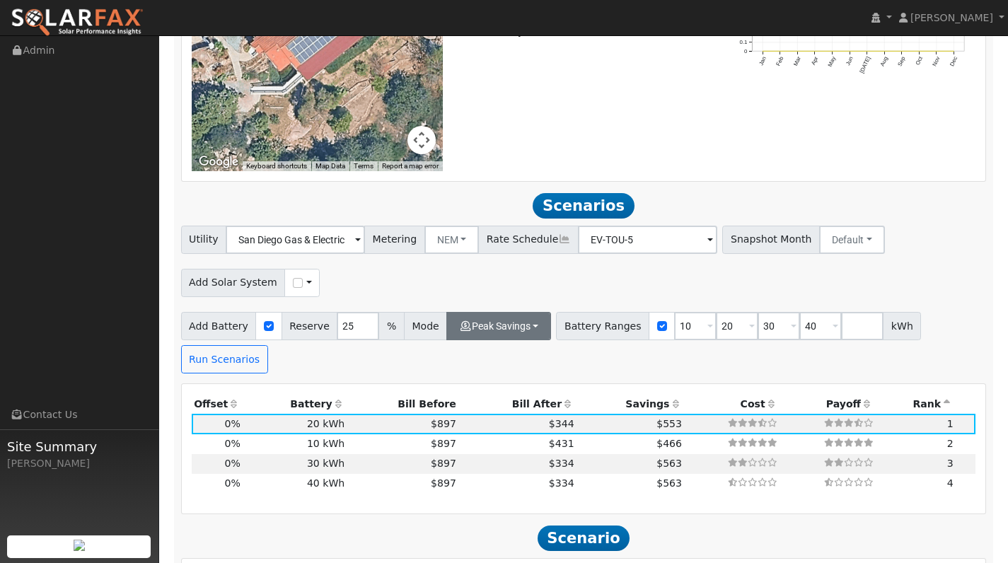
click at [536, 326] on button "Peak Savings" at bounding box center [499, 326] width 105 height 28
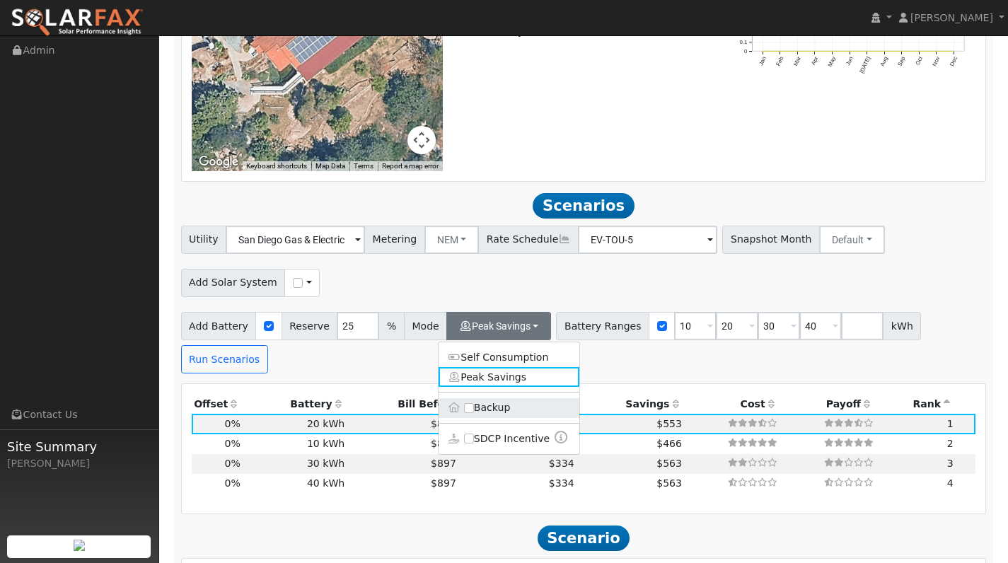
click at [500, 405] on label "Backup" at bounding box center [509, 408] width 141 height 20
click at [474, 405] on input "Backup" at bounding box center [469, 408] width 10 height 10
checkbox input "true"
type input "20"
checkbox input "false"
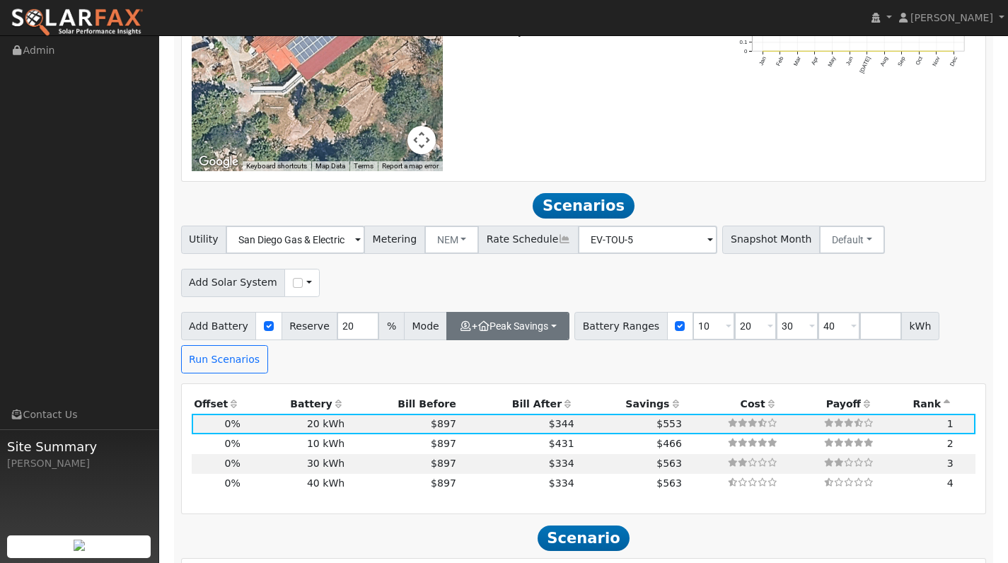
click at [541, 328] on button "+ Peak Savings" at bounding box center [508, 326] width 123 height 28
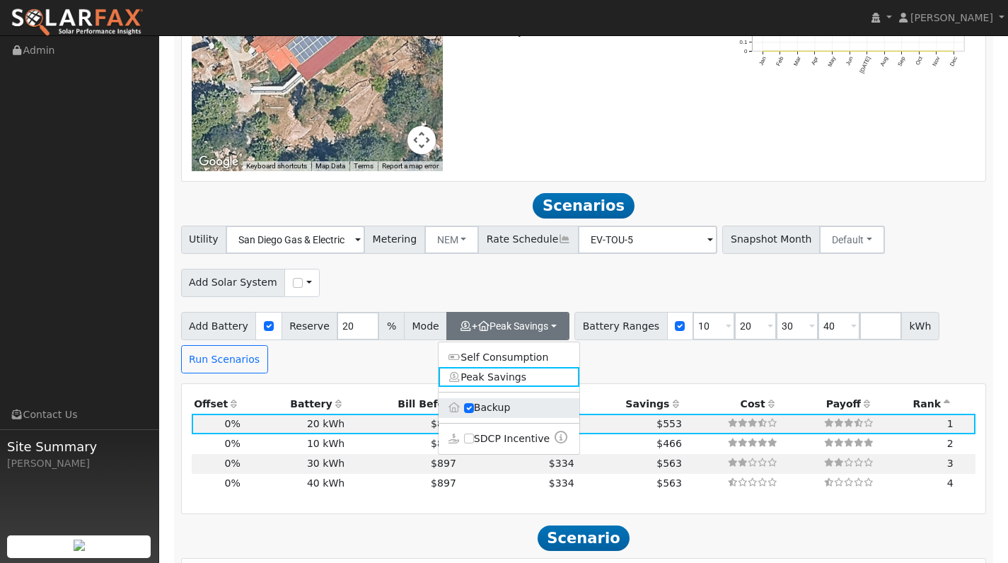
click at [470, 406] on input "Backup" at bounding box center [469, 408] width 10 height 10
checkbox input "false"
type input "25"
checkbox input "false"
click at [470, 406] on input "Backup" at bounding box center [469, 408] width 10 height 10
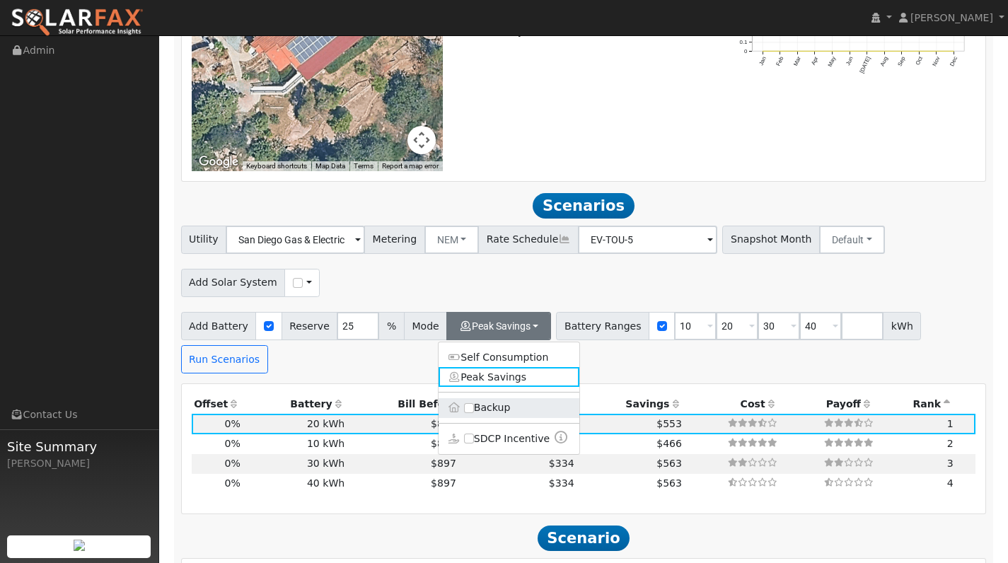
checkbox input "true"
type input "20"
checkbox input "false"
click at [470, 406] on input "Backup" at bounding box center [469, 408] width 10 height 10
checkbox input "false"
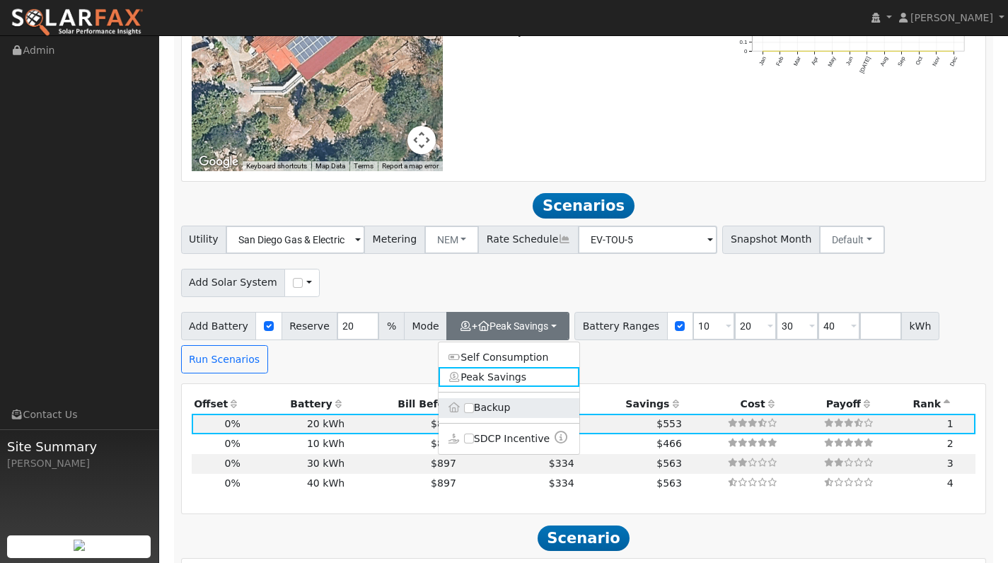
type input "25"
checkbox input "false"
click at [470, 406] on input "Backup" at bounding box center [469, 408] width 10 height 10
checkbox input "true"
type input "20"
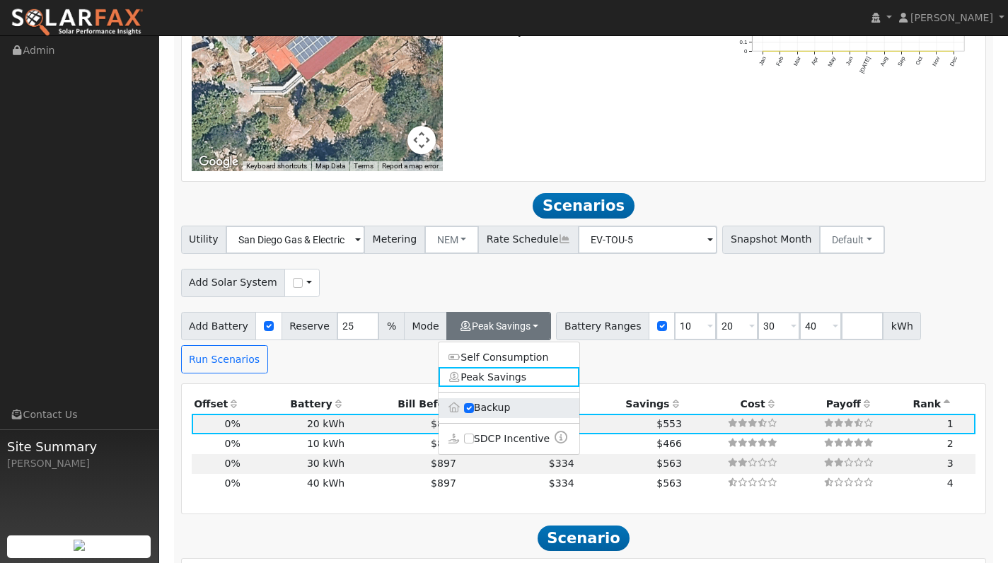
checkbox input "false"
click at [470, 406] on input "Backup" at bounding box center [469, 408] width 10 height 10
checkbox input "false"
type input "25"
checkbox input "false"
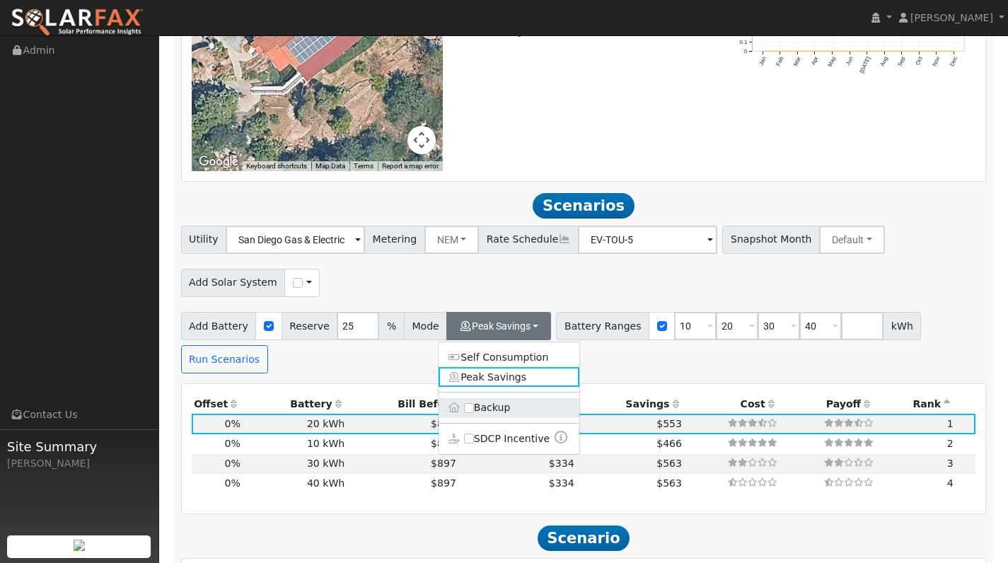
click at [470, 406] on input "Backup" at bounding box center [469, 408] width 10 height 10
checkbox input "true"
type input "20"
checkbox input "false"
click at [470, 406] on input "Backup" at bounding box center [469, 408] width 10 height 10
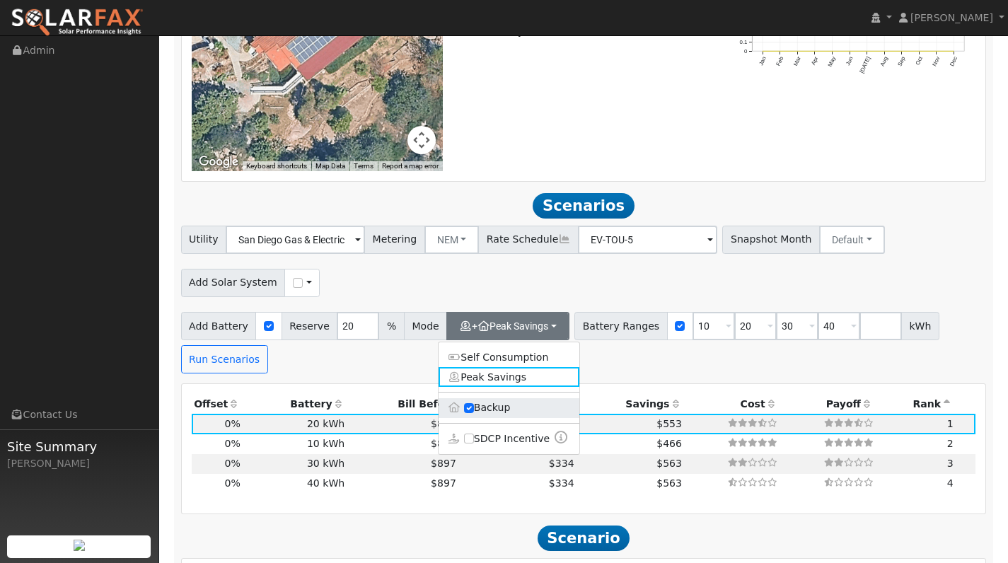
checkbox input "false"
type input "25"
checkbox input "false"
click at [470, 406] on input "Backup" at bounding box center [469, 408] width 10 height 10
checkbox input "true"
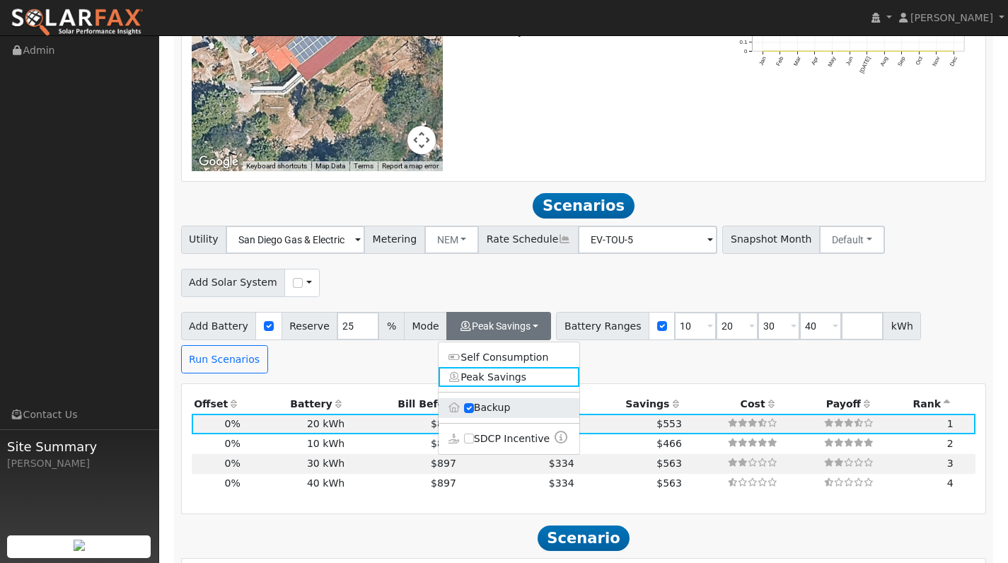
type input "20"
checkbox input "false"
click at [470, 406] on input "Backup" at bounding box center [469, 408] width 10 height 10
checkbox input "false"
type input "25"
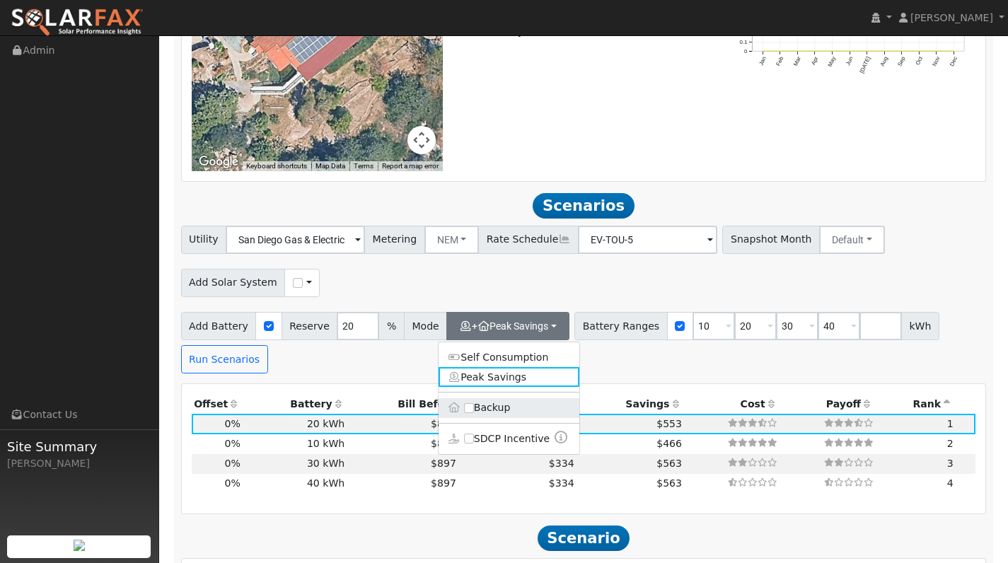
checkbox input "false"
click at [470, 406] on input "Backup" at bounding box center [469, 408] width 10 height 10
checkbox input "true"
type input "20"
checkbox input "false"
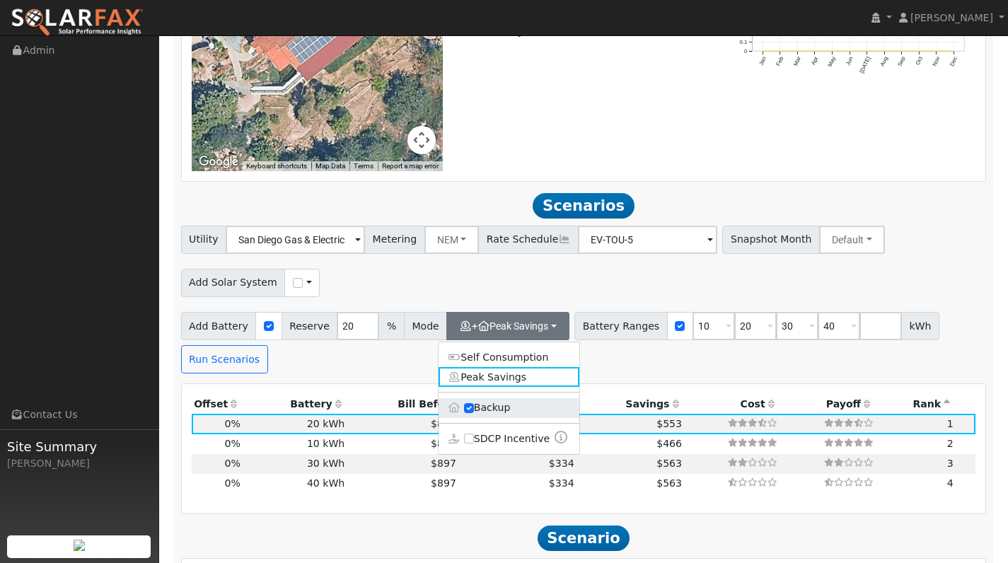
click at [470, 406] on input "Backup" at bounding box center [469, 408] width 10 height 10
checkbox input "false"
type input "25"
checkbox input "false"
click at [470, 406] on input "Backup" at bounding box center [469, 408] width 10 height 10
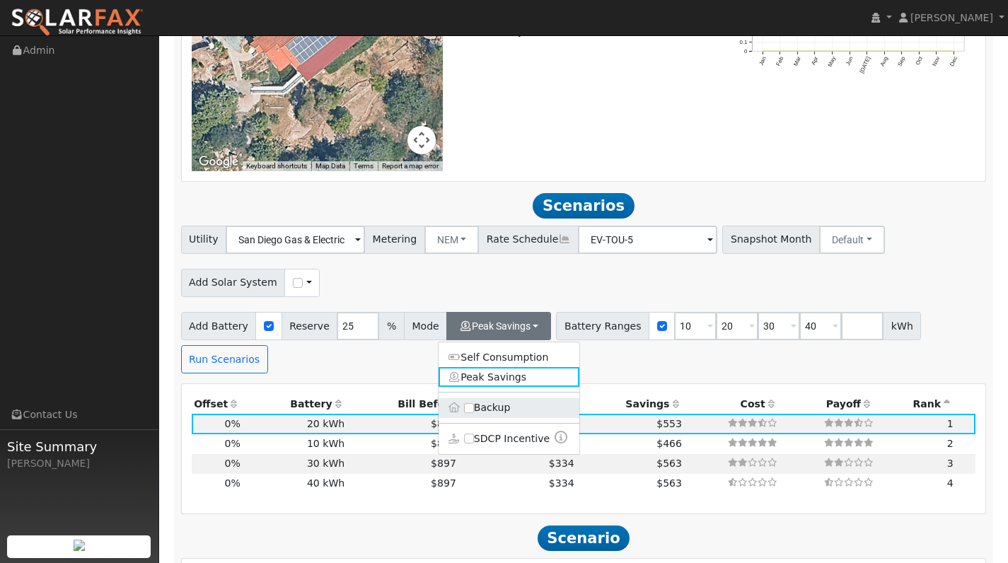
checkbox input "true"
type input "20"
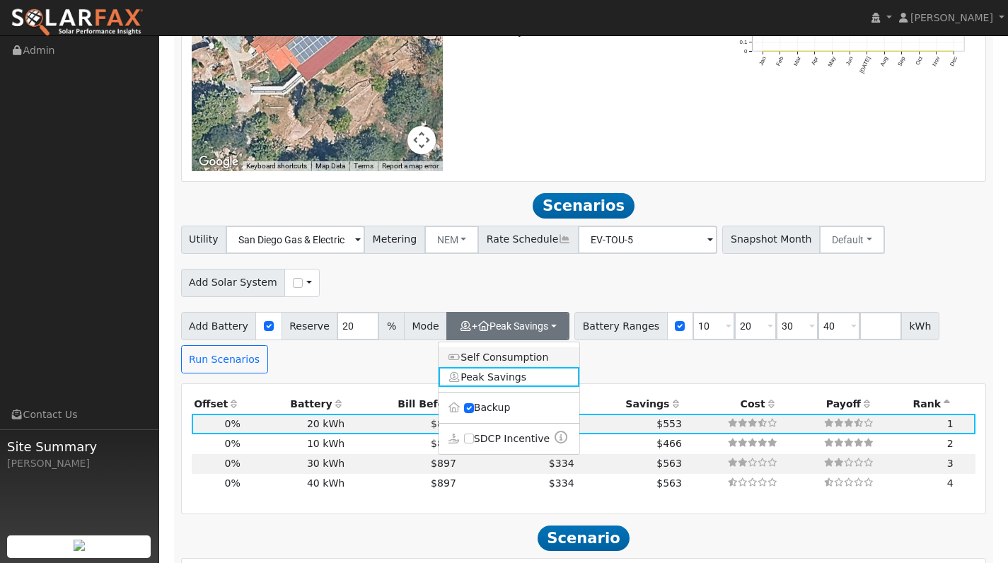
click at [488, 355] on link "Self Consumption" at bounding box center [509, 357] width 141 height 20
checkbox input "false"
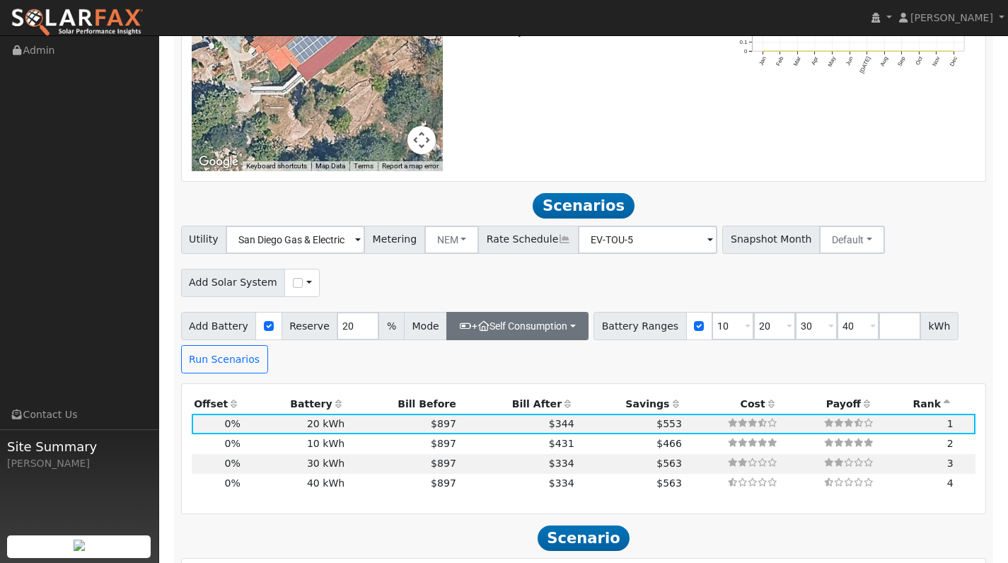
click at [566, 321] on button "+ Self Consumption" at bounding box center [518, 326] width 142 height 28
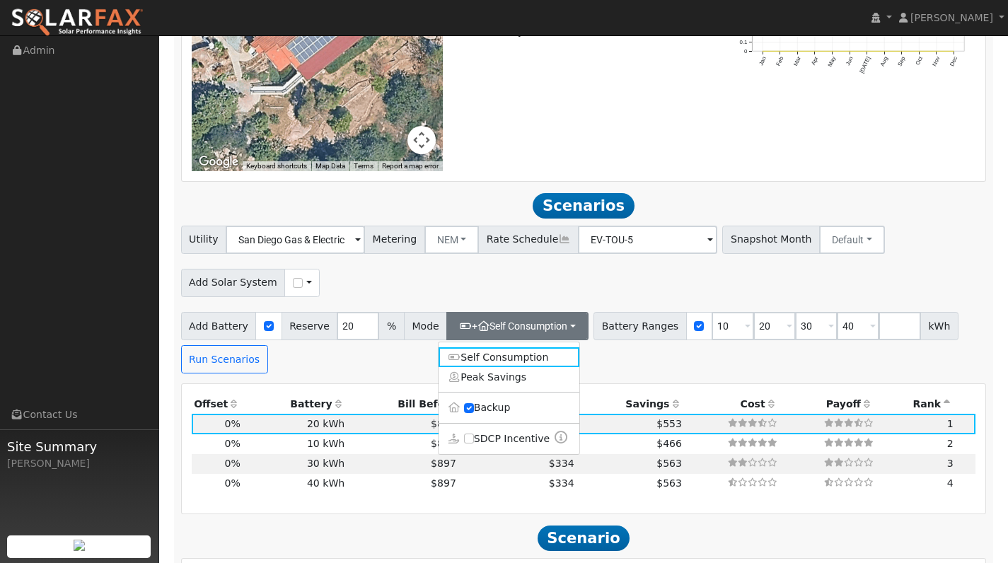
click at [598, 372] on div "Add Battery Reserve 20 % Mode + Self Consumption Self Consumption Peak Savings …" at bounding box center [583, 340] width 811 height 67
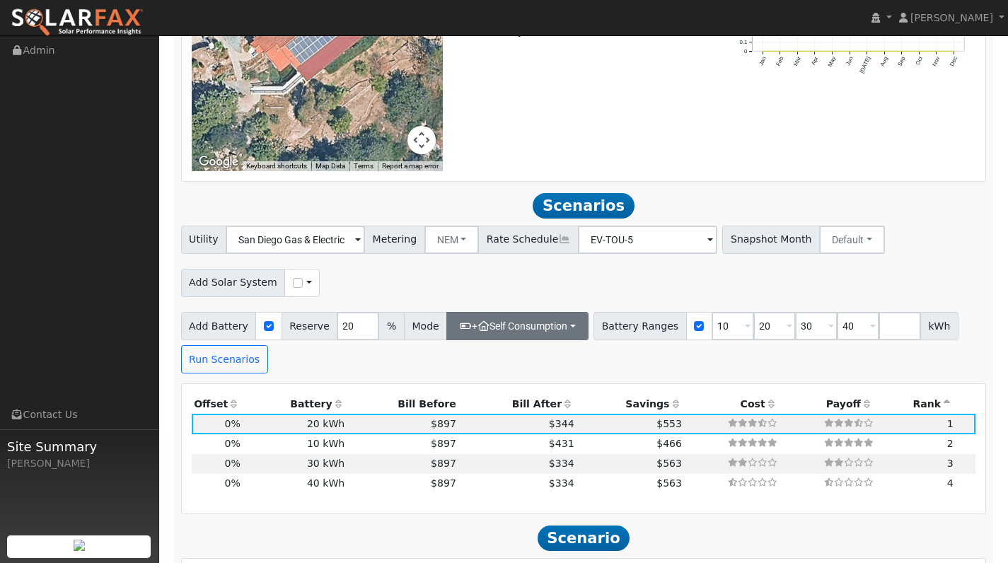
click at [560, 328] on button "+ Self Consumption" at bounding box center [518, 326] width 142 height 28
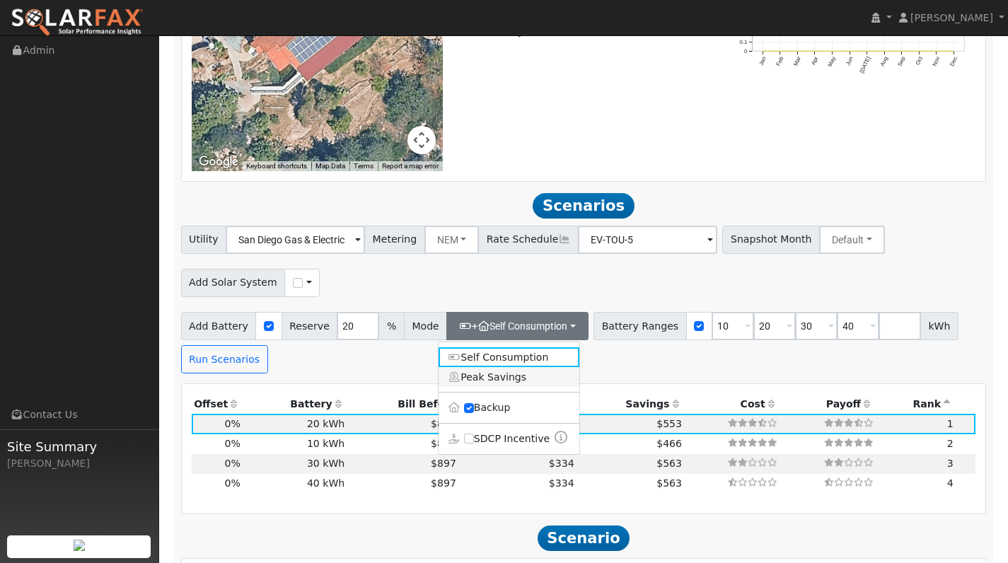
click at [524, 382] on link "Peak Savings" at bounding box center [509, 377] width 141 height 20
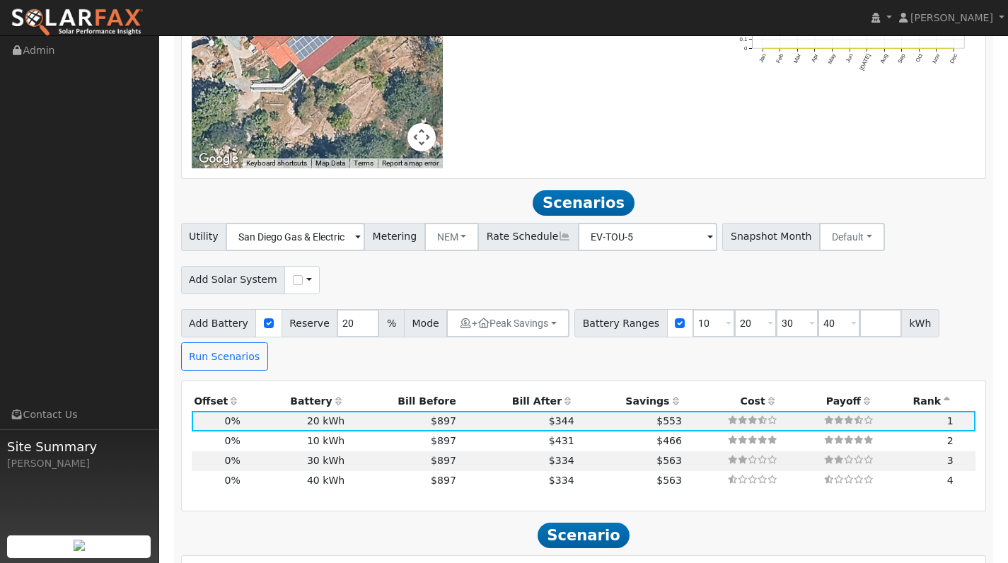
scroll to position [1203, 0]
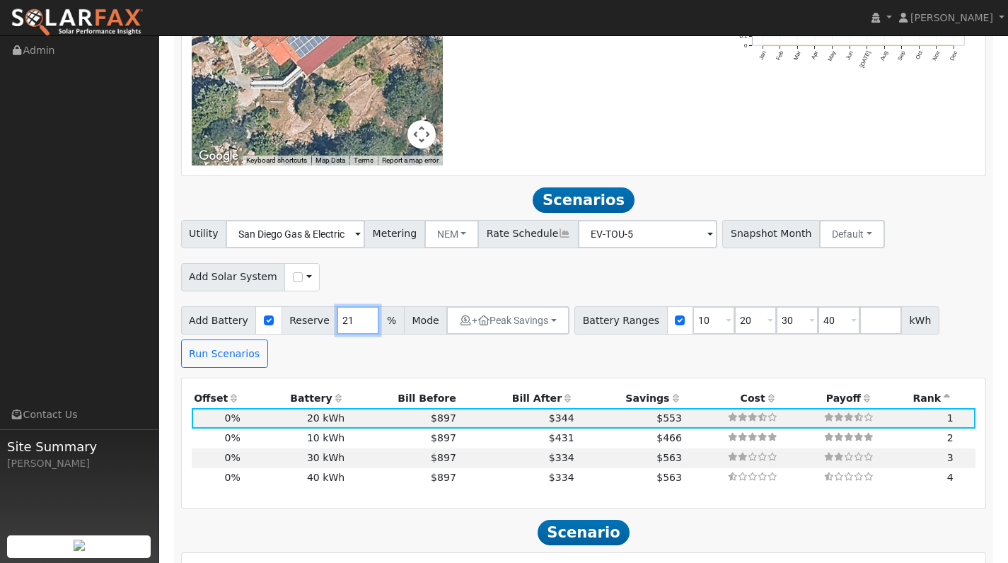
click at [362, 320] on input "21" at bounding box center [358, 320] width 42 height 28
click at [362, 320] on input "22" at bounding box center [358, 320] width 42 height 28
click at [362, 320] on input "23" at bounding box center [358, 320] width 42 height 28
click at [362, 320] on input "24" at bounding box center [358, 320] width 42 height 28
type input "25"
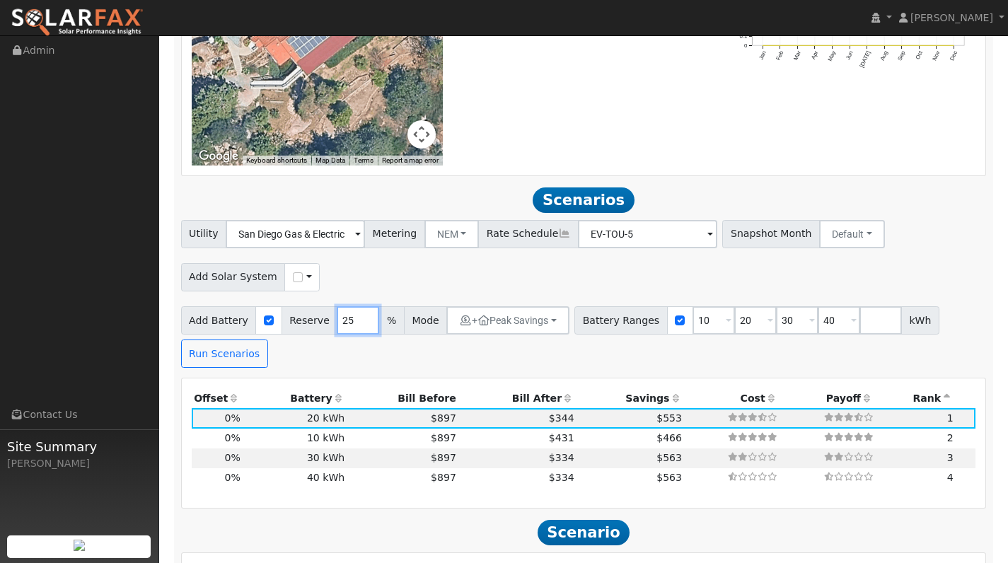
click at [362, 320] on input "25" at bounding box center [358, 320] width 42 height 28
click at [454, 374] on div "Scenario Report Powered by SolarFax ® Notes: ** 2 months with partial consumpti…" at bounding box center [584, 171] width 820 height 2338
click at [241, 359] on button "Run Scenarios" at bounding box center [224, 354] width 87 height 28
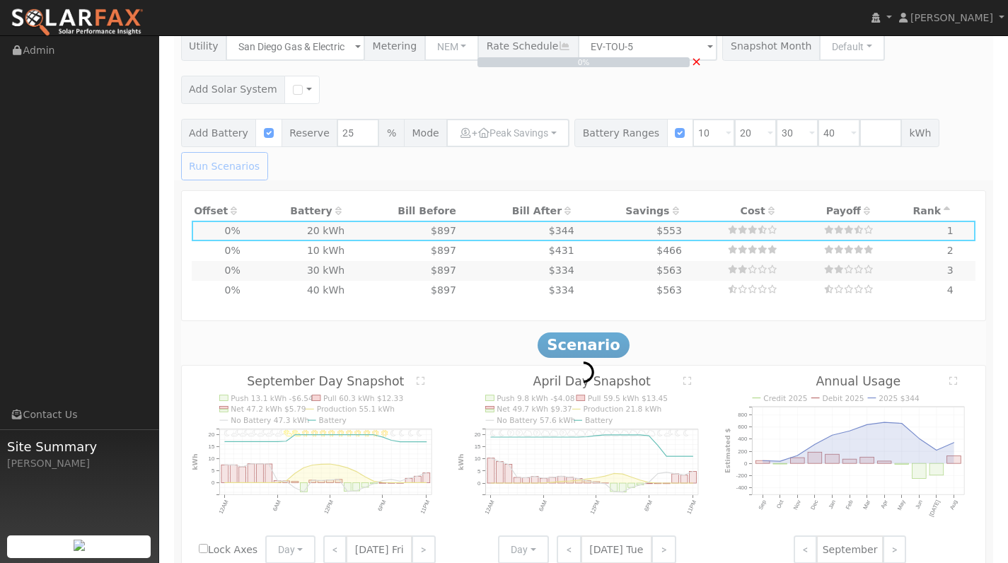
scroll to position [1422, 0]
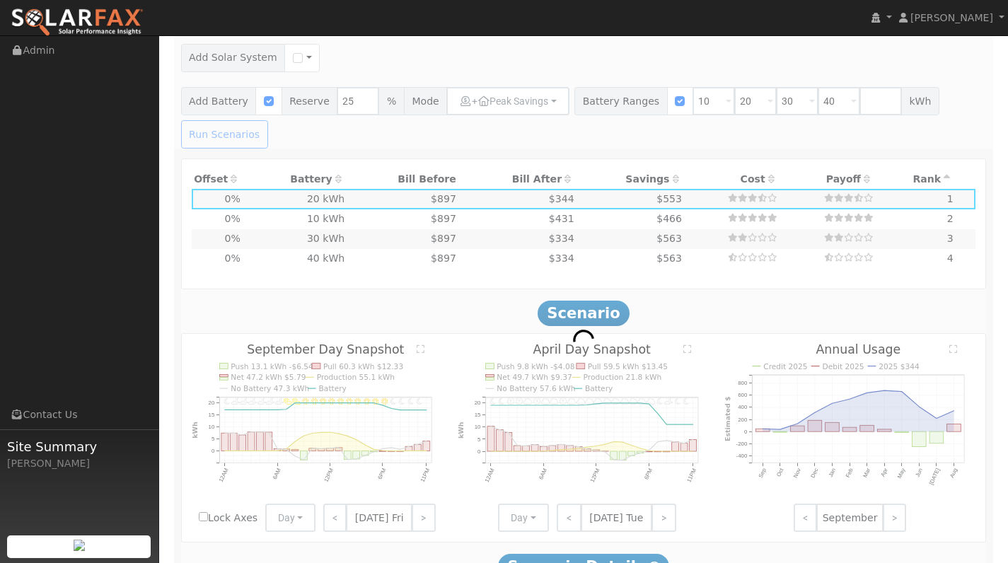
type input "$17,000"
type input "$5,100"
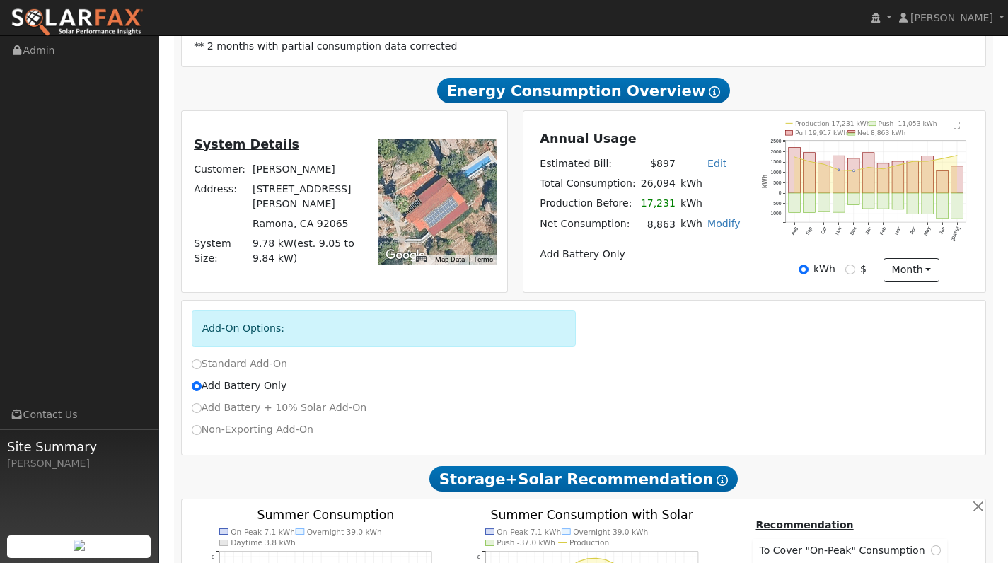
scroll to position [0, 0]
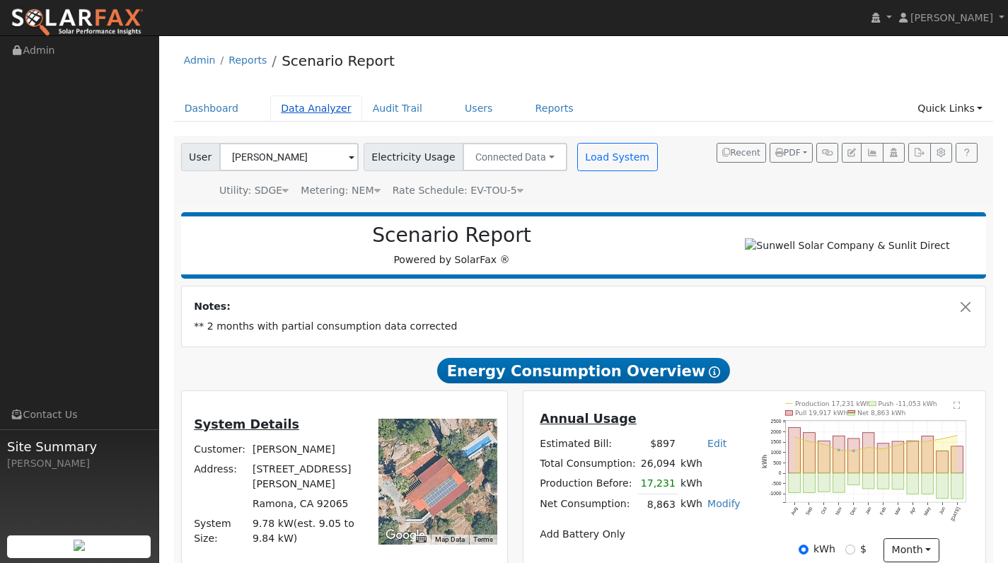
click at [309, 113] on link "Data Analyzer" at bounding box center [316, 109] width 92 height 26
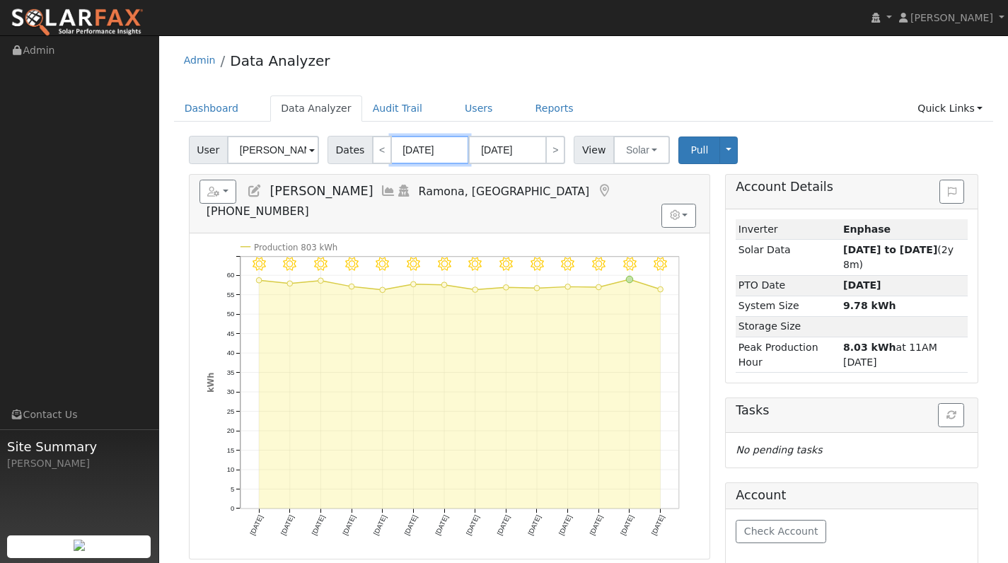
click at [449, 150] on input "[DATE]" at bounding box center [430, 150] width 78 height 28
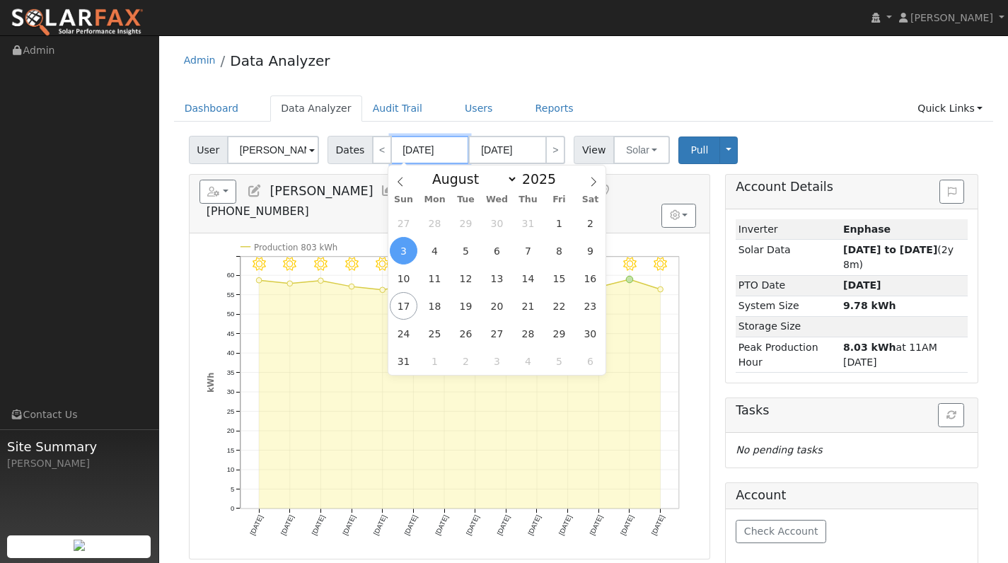
type input "08/16/0202"
type input "08/03/202"
type input "[DATE]"
click at [425, 150] on input "[DATE]" at bounding box center [430, 150] width 78 height 28
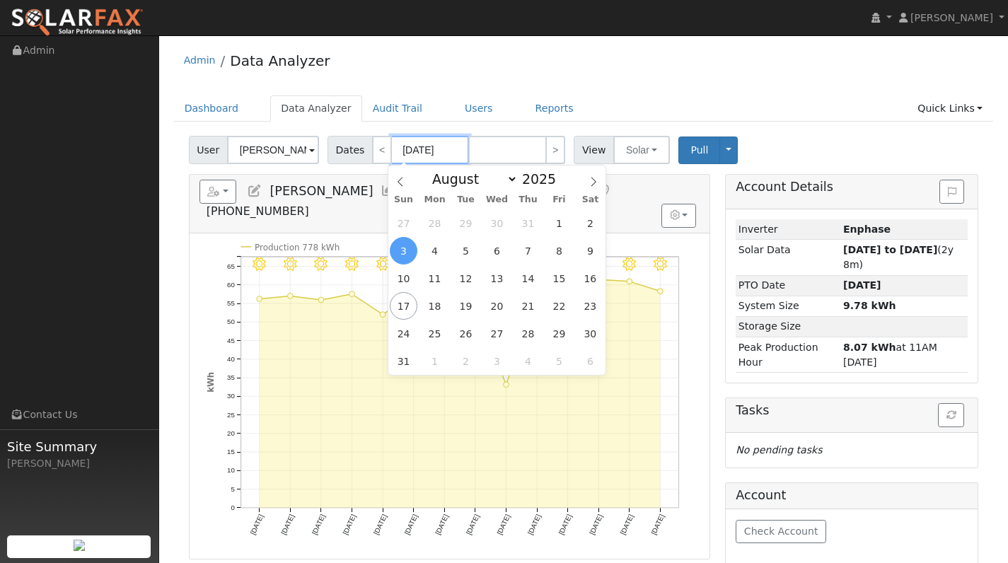
type input "08/0/2024"
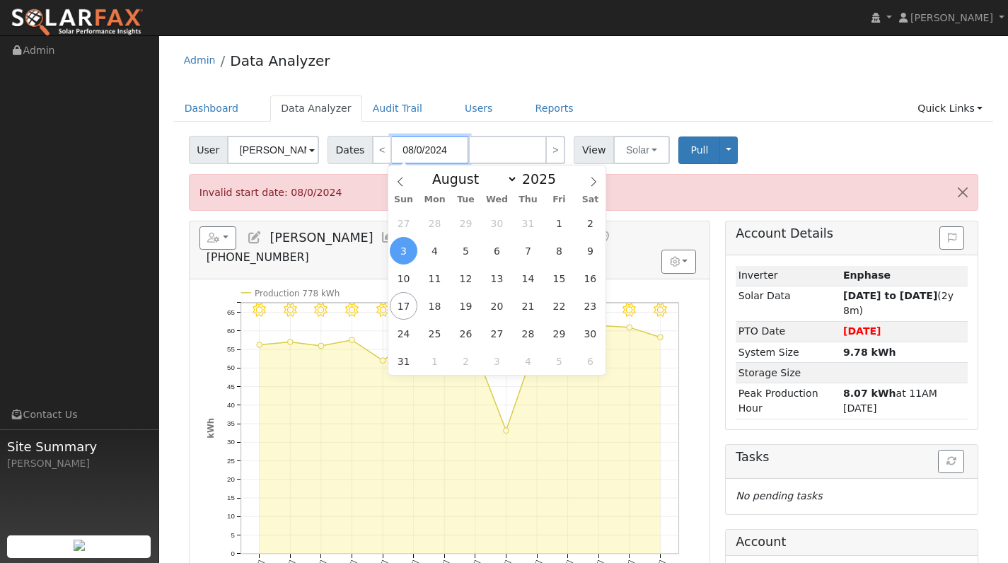
type input "[DATE]"
type input "08//2024"
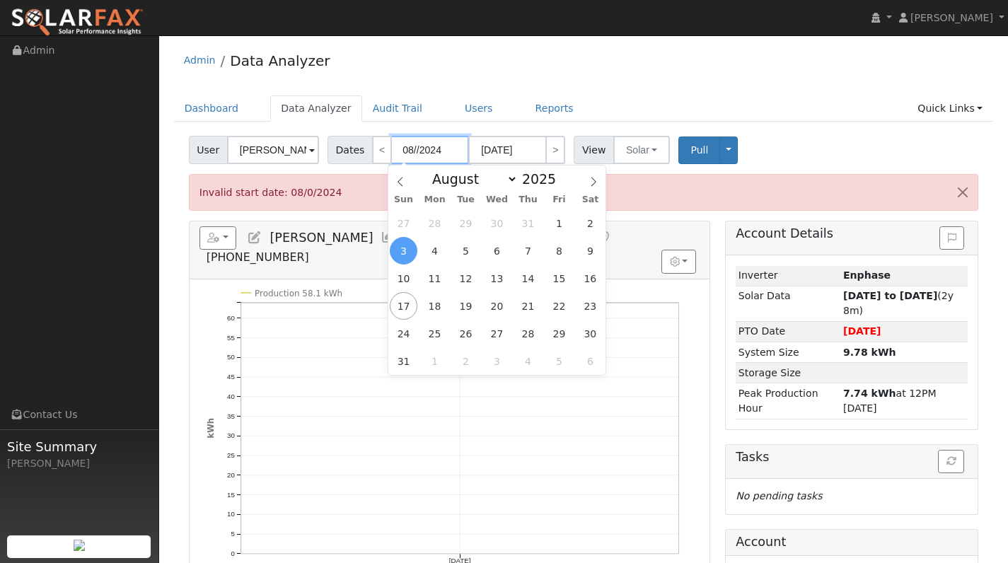
type input "[DATE]"
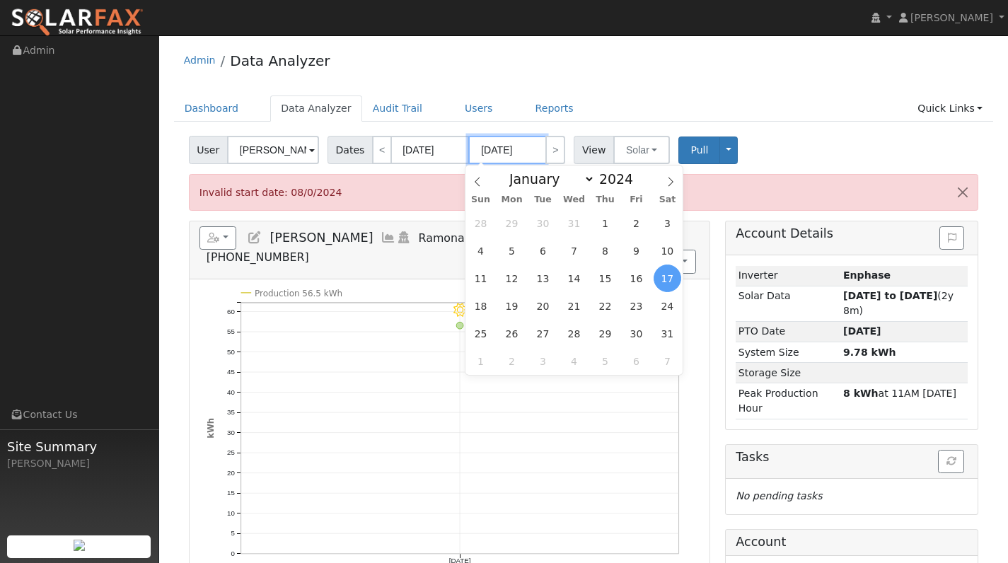
click at [529, 149] on input "[DATE]" at bounding box center [507, 150] width 78 height 28
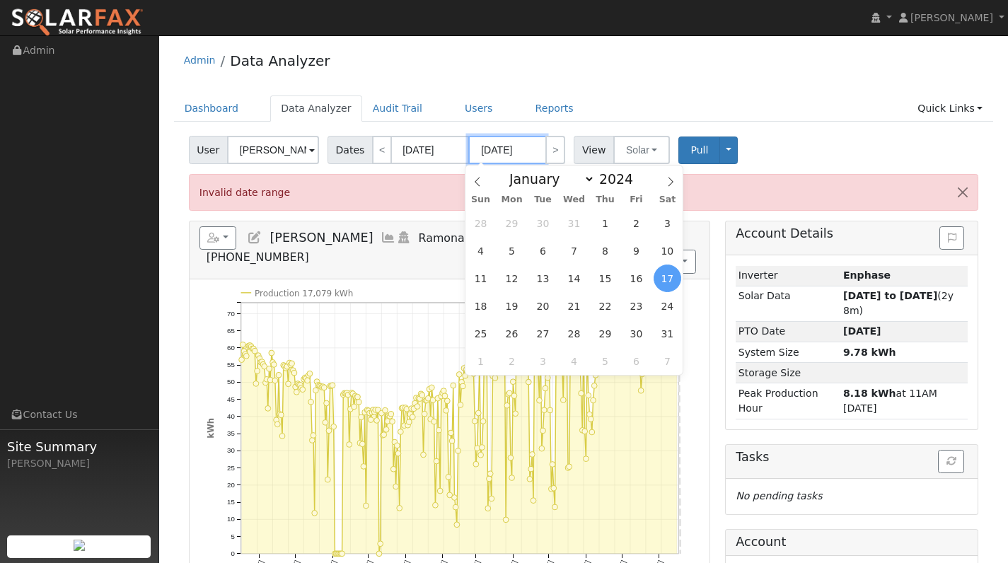
type input "[DATE]"
click at [565, 126] on div "Dashboard Data Analyzer Audit Trail Users Reports Quick Links Quick Add Quick C…" at bounding box center [584, 116] width 820 height 40
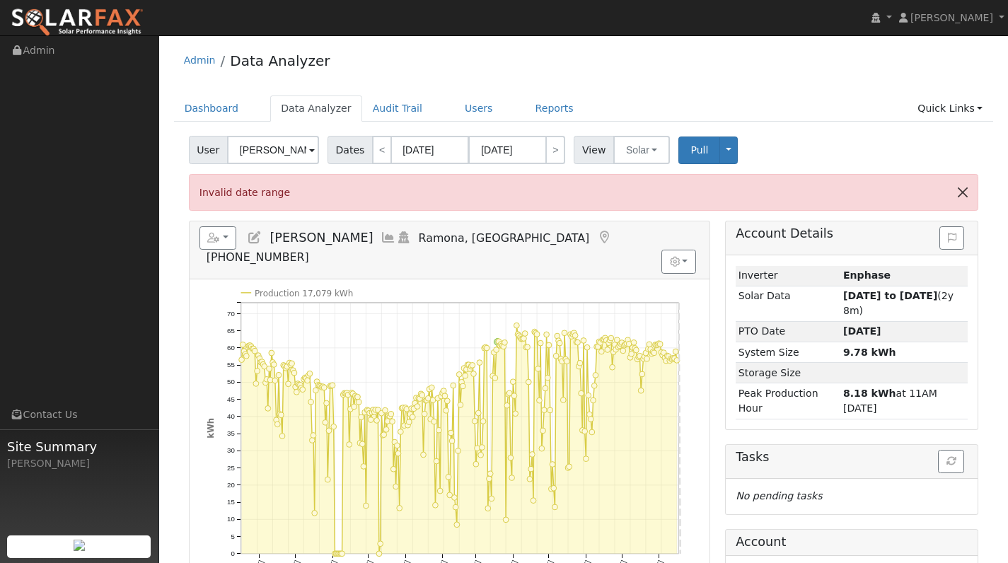
click at [964, 190] on button "Close" at bounding box center [963, 192] width 30 height 35
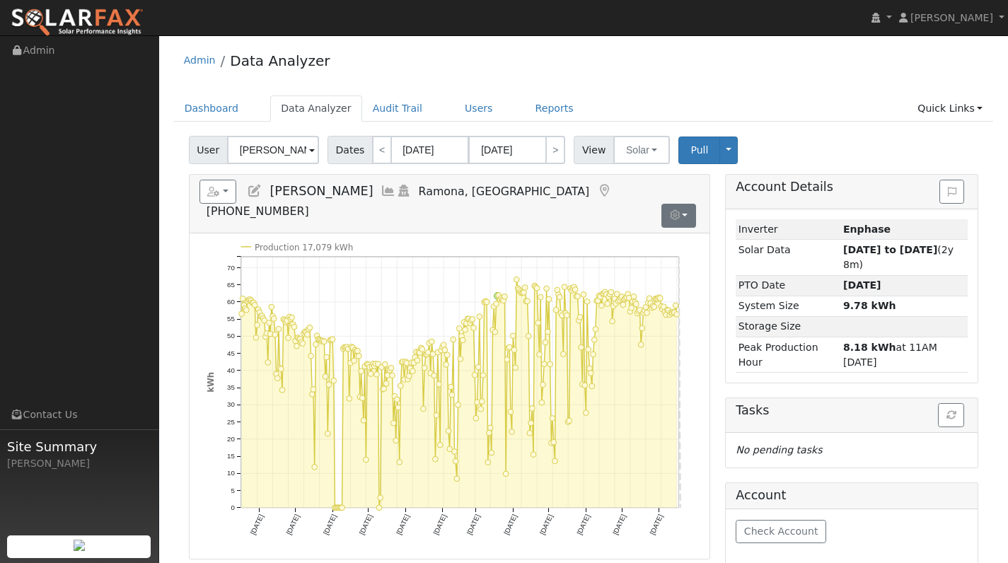
click at [684, 204] on button "button" at bounding box center [679, 216] width 35 height 24
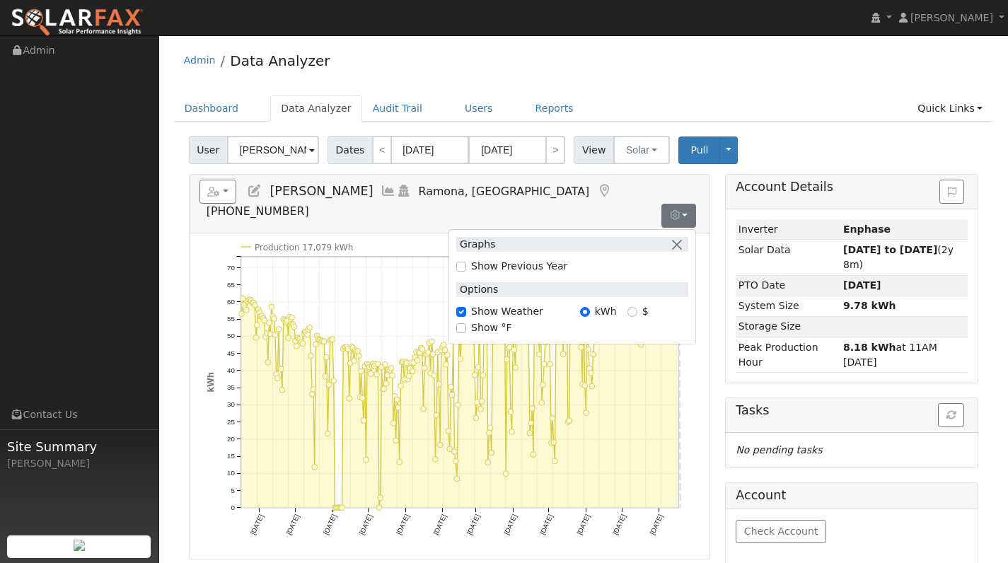
click at [713, 222] on div "Reports Scenario Health Check Energy Audit Account Timeline User Audit Trail In…" at bounding box center [449, 480] width 537 height 612
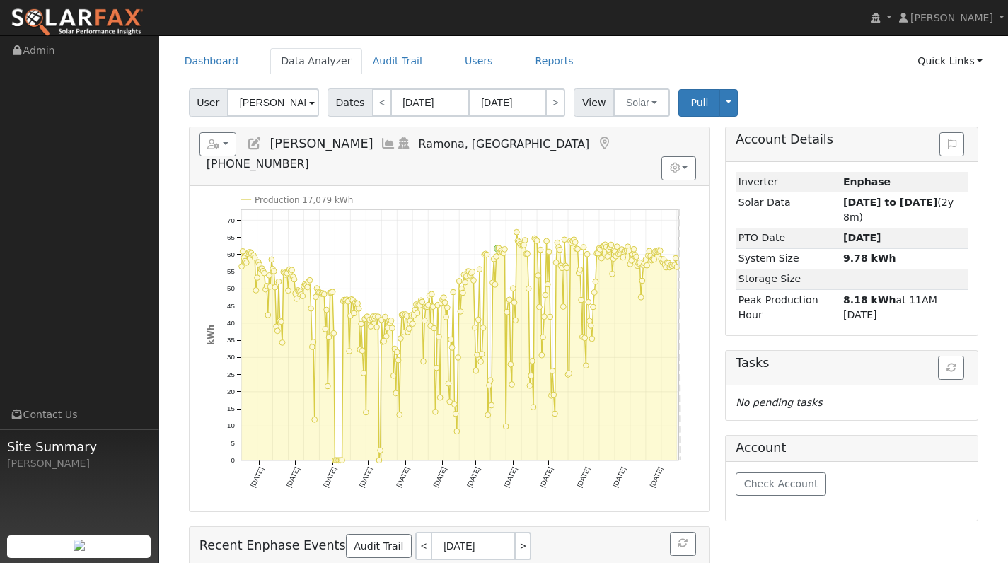
scroll to position [35, 0]
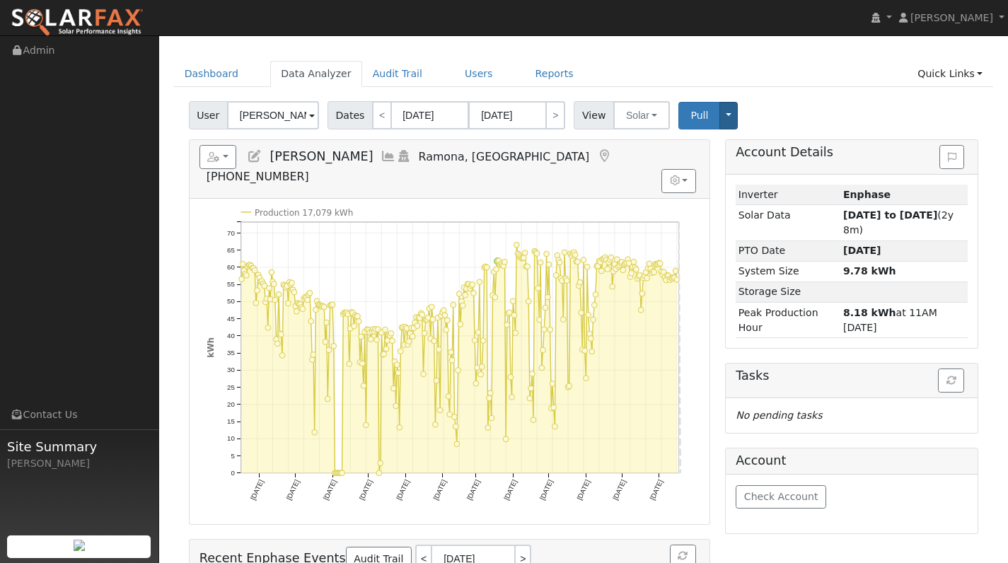
click at [725, 116] on button "Toggle Dropdown" at bounding box center [729, 116] width 18 height 28
click at [761, 113] on div "User [PERSON_NAME] Account Default Account Default Account [STREET_ADDRESS][PER…" at bounding box center [583, 112] width 795 height 33
click at [219, 159] on icon "button" at bounding box center [213, 157] width 13 height 10
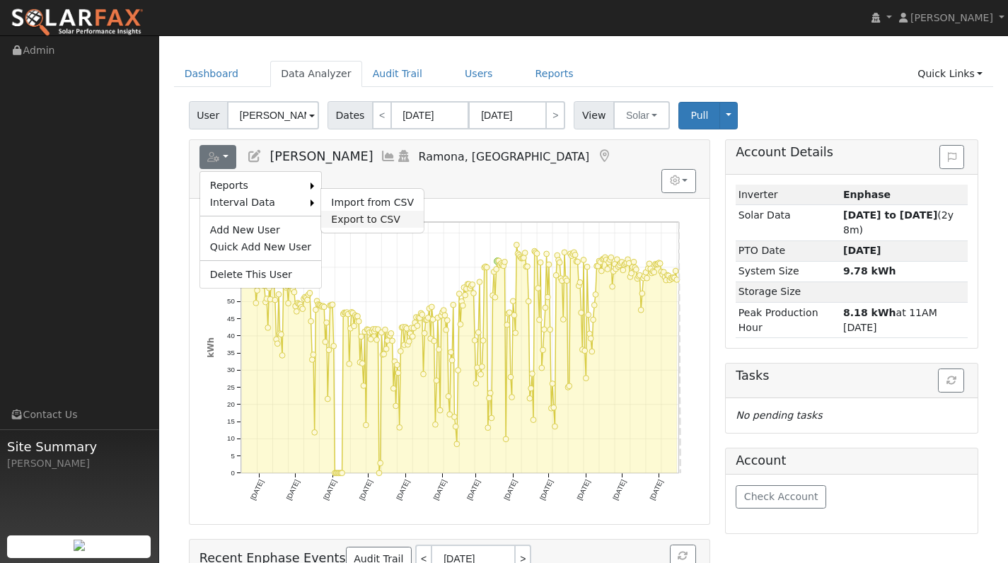
click at [347, 219] on link "Export to CSV" at bounding box center [372, 219] width 103 height 17
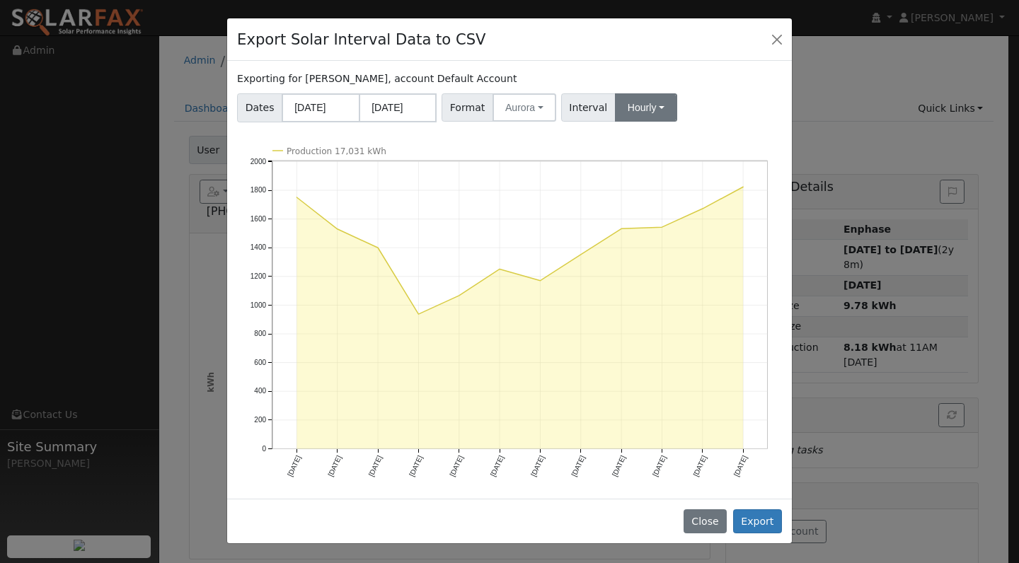
click at [649, 111] on button "Hourly" at bounding box center [646, 107] width 62 height 28
click at [649, 110] on button "Hourly" at bounding box center [646, 107] width 62 height 28
click at [713, 518] on button "Close" at bounding box center [705, 522] width 43 height 24
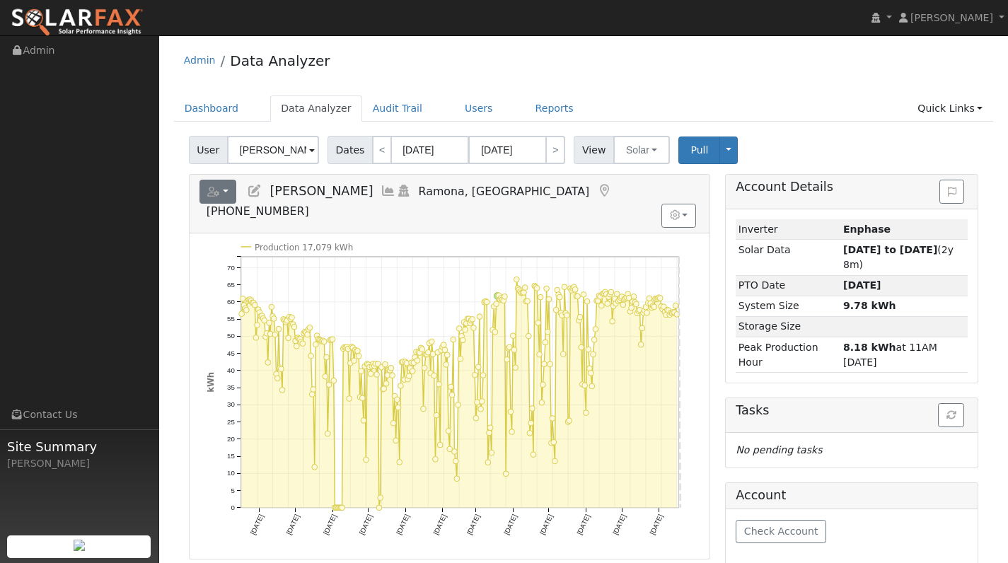
click at [226, 188] on button "button" at bounding box center [219, 192] width 38 height 24
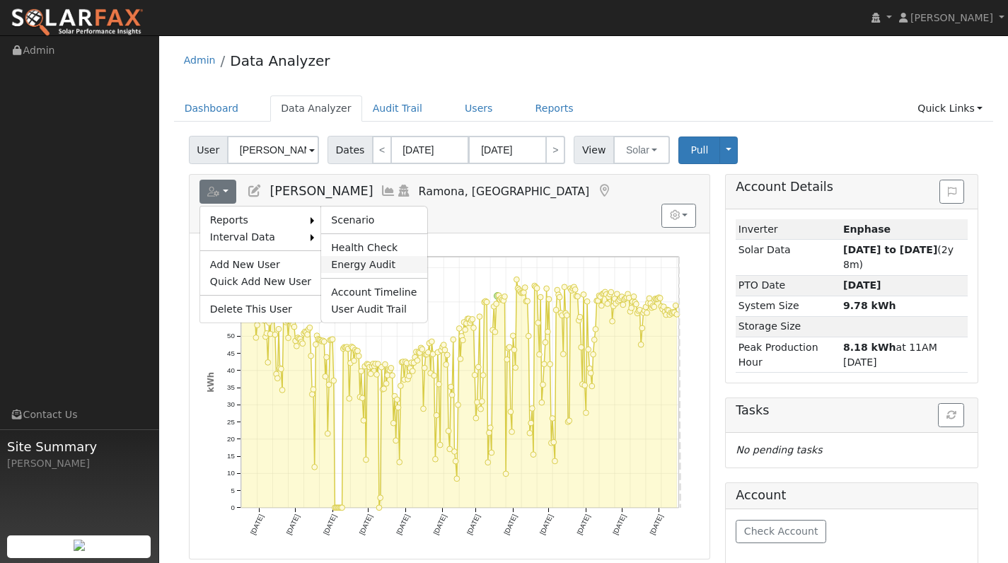
click at [348, 264] on link "Energy Audit" at bounding box center [373, 264] width 105 height 17
